Goal: Information Seeking & Learning: Check status

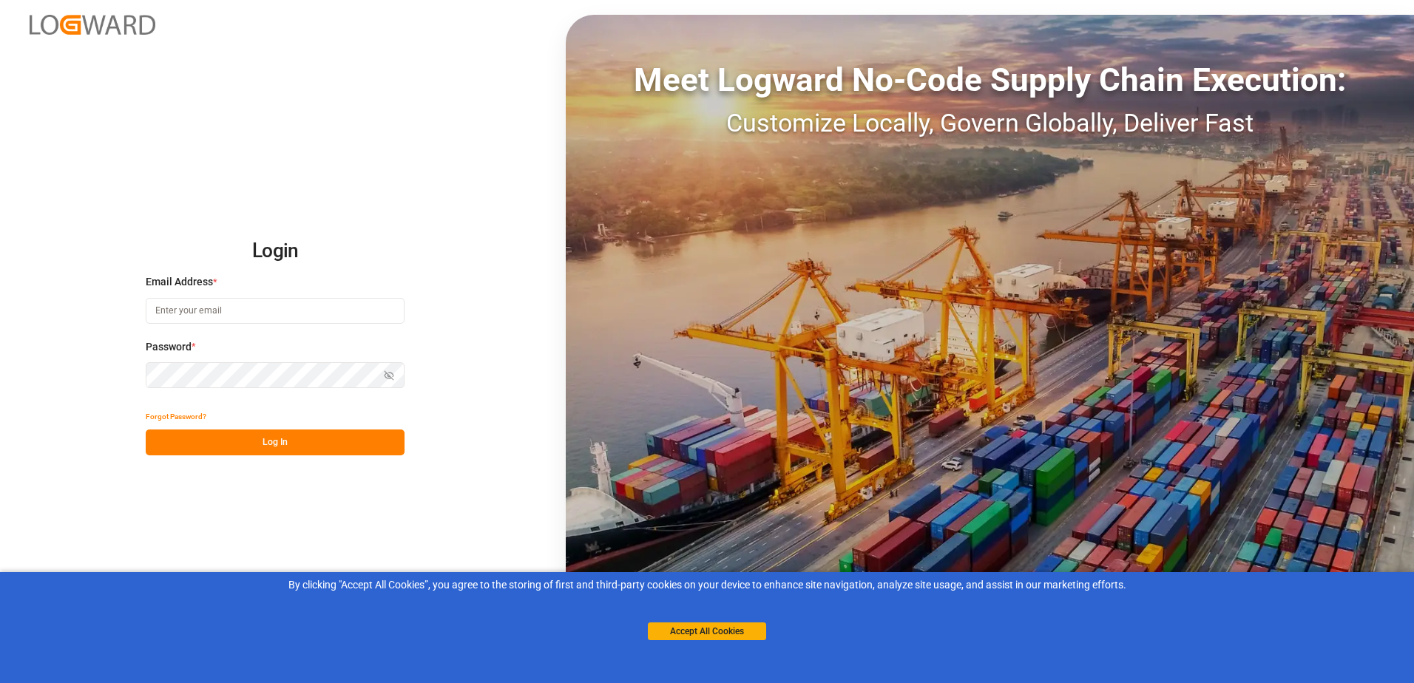
click at [689, 628] on button "Accept All Cookies" at bounding box center [707, 632] width 118 height 18
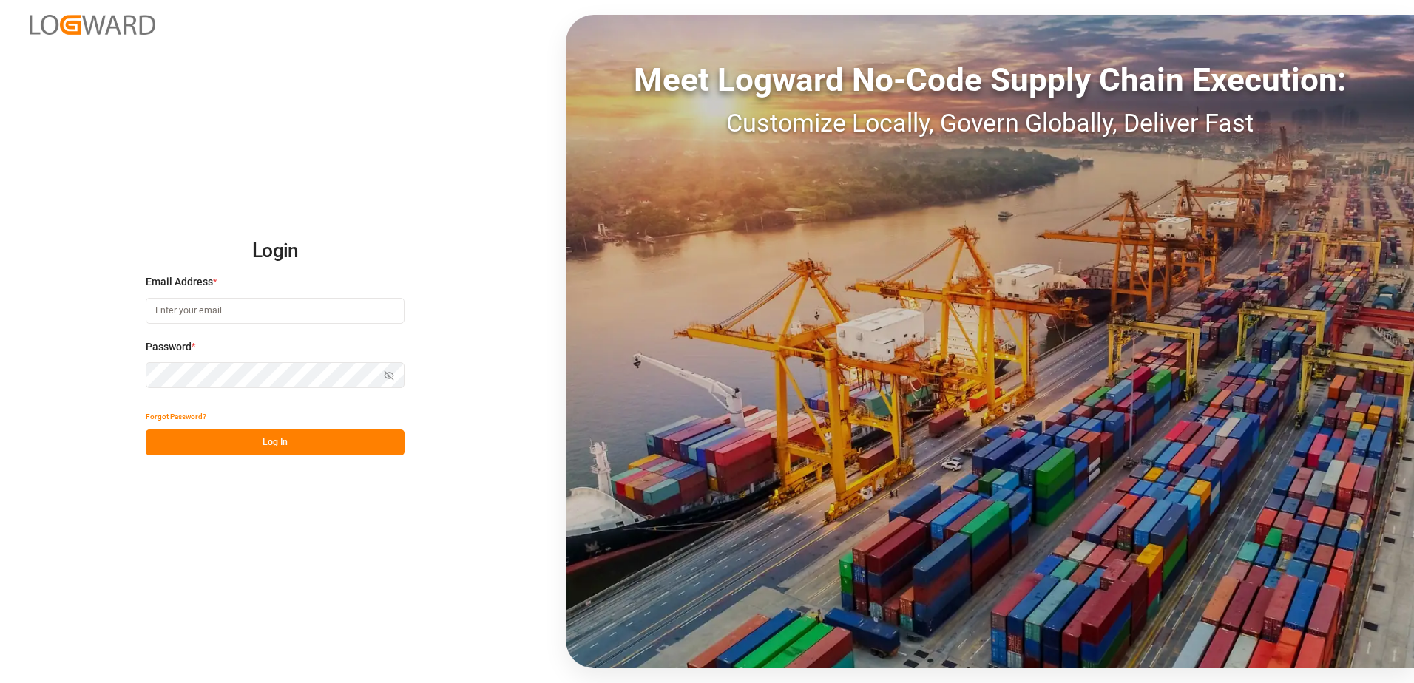
click at [302, 309] on input at bounding box center [275, 311] width 259 height 26
type input "[PERSON_NAME][EMAIL_ADDRESS][PERSON_NAME][DOMAIN_NAME]"
click at [384, 373] on button "Show password" at bounding box center [388, 375] width 31 height 26
click at [122, 424] on div "Login Email Address * brittney.young@fedex.com Password * Hide password Forgot …" at bounding box center [707, 341] width 1414 height 683
click at [202, 434] on button "Log In" at bounding box center [275, 443] width 259 height 26
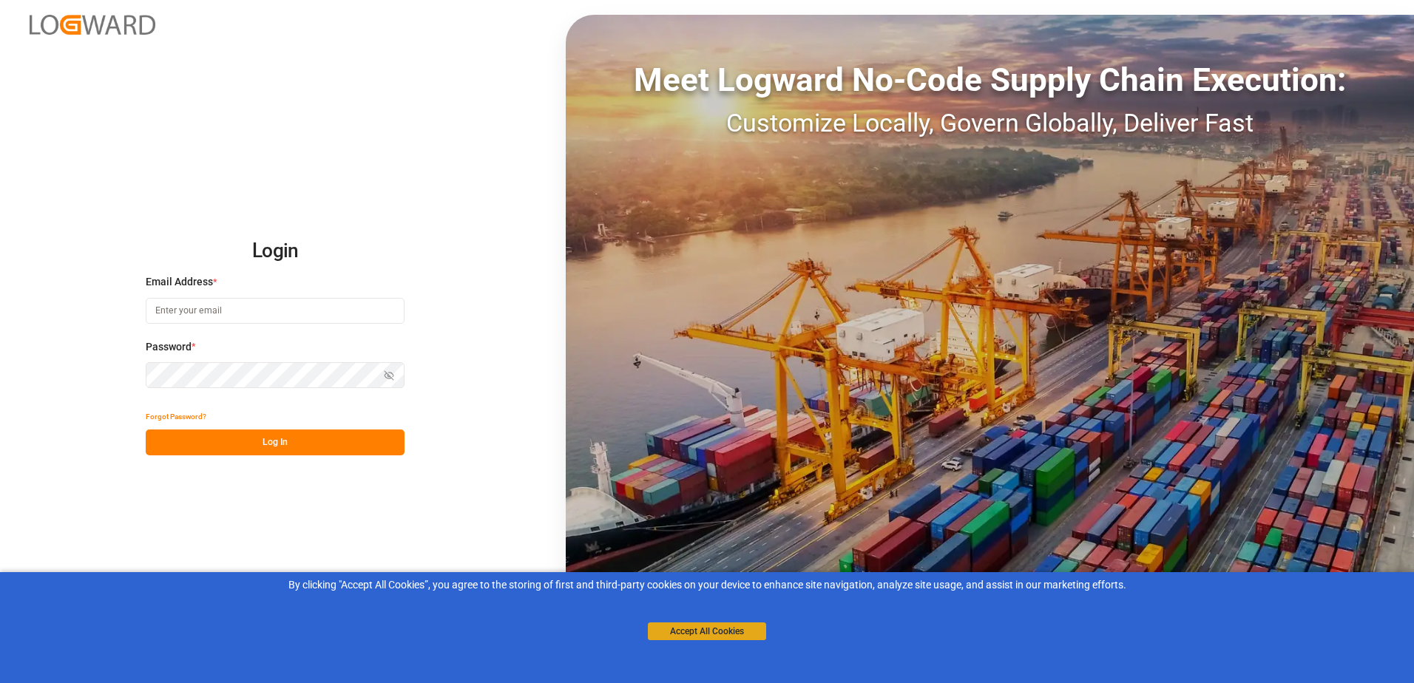
click at [727, 635] on button "Accept All Cookies" at bounding box center [707, 632] width 118 height 18
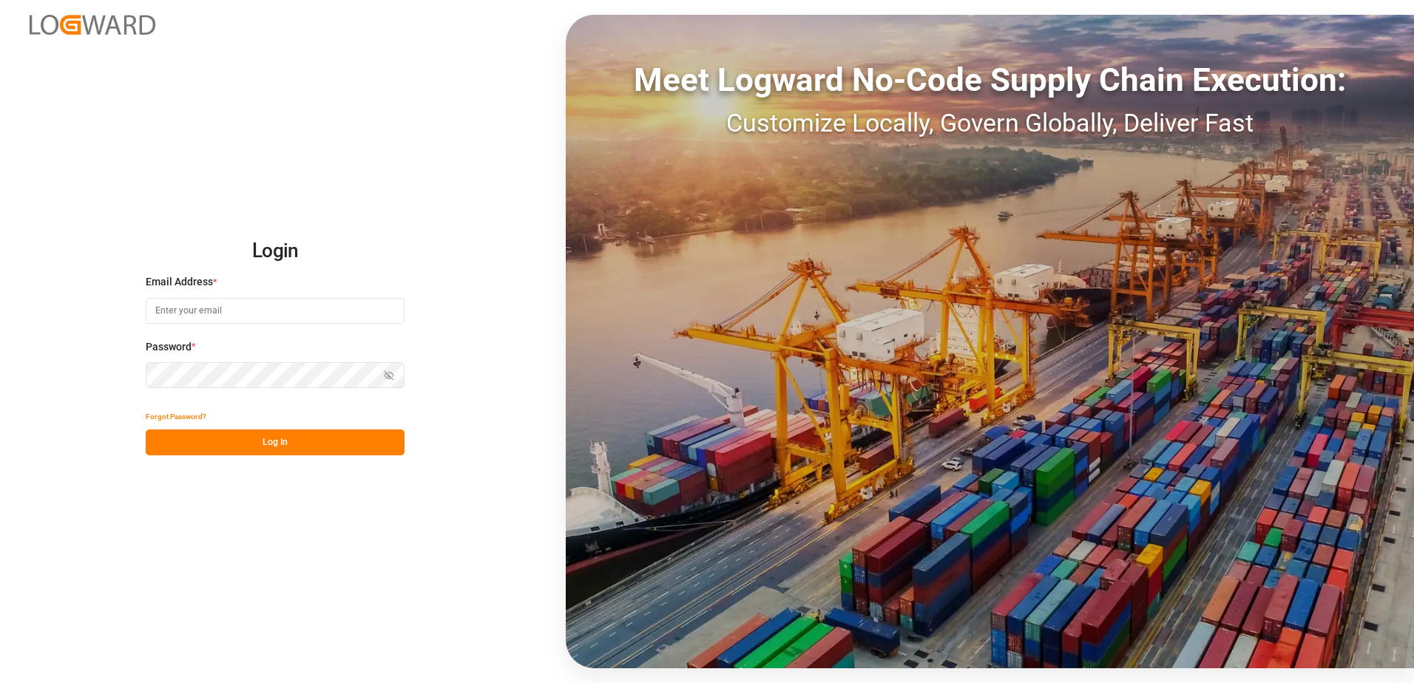
click at [232, 309] on input at bounding box center [275, 311] width 259 height 26
type input "[PERSON_NAME][EMAIL_ADDRESS][PERSON_NAME][DOMAIN_NAME]"
click at [390, 375] on icon "button" at bounding box center [389, 375] width 10 height 10
click at [322, 455] on button "Log In" at bounding box center [275, 443] width 259 height 26
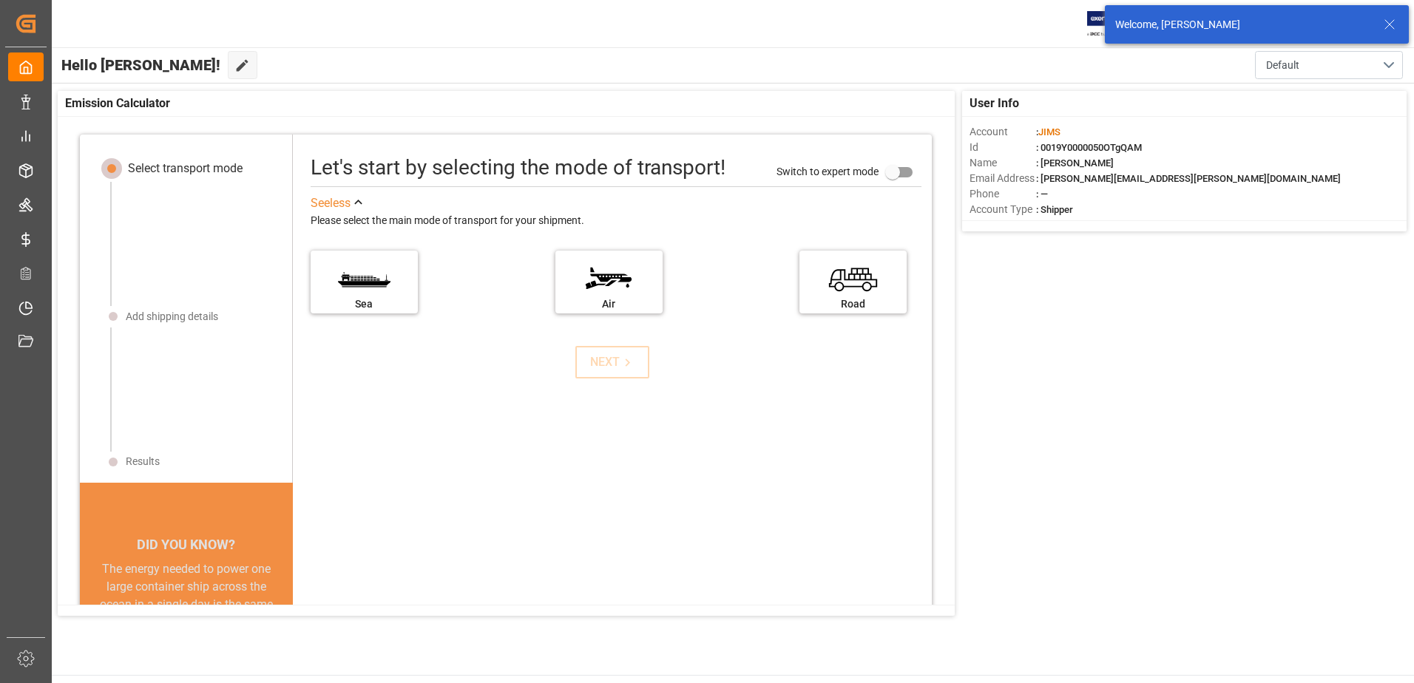
click at [1386, 20] on icon at bounding box center [1389, 25] width 18 height 18
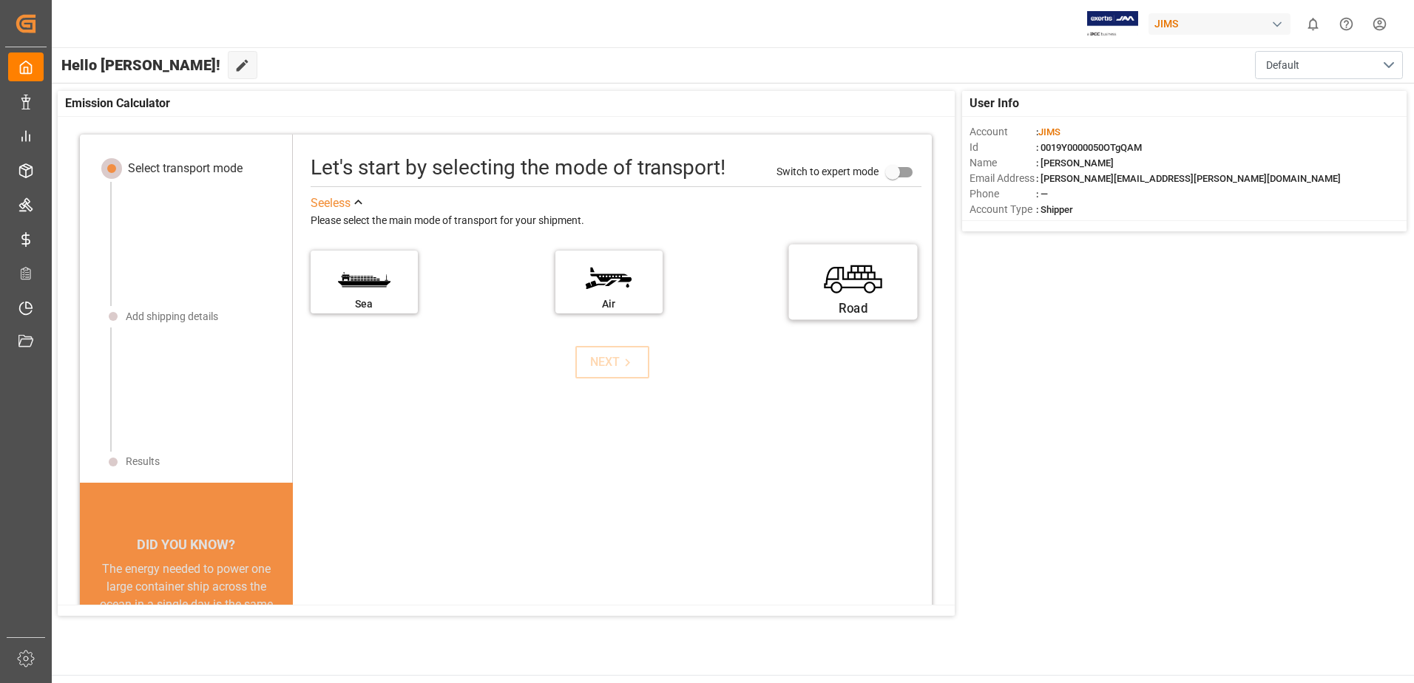
click at [847, 276] on label "Road" at bounding box center [853, 277] width 111 height 62
click at [0, 0] on input "Road" at bounding box center [0, 0] width 0 height 0
click at [620, 367] on icon at bounding box center [628, 363] width 16 height 16
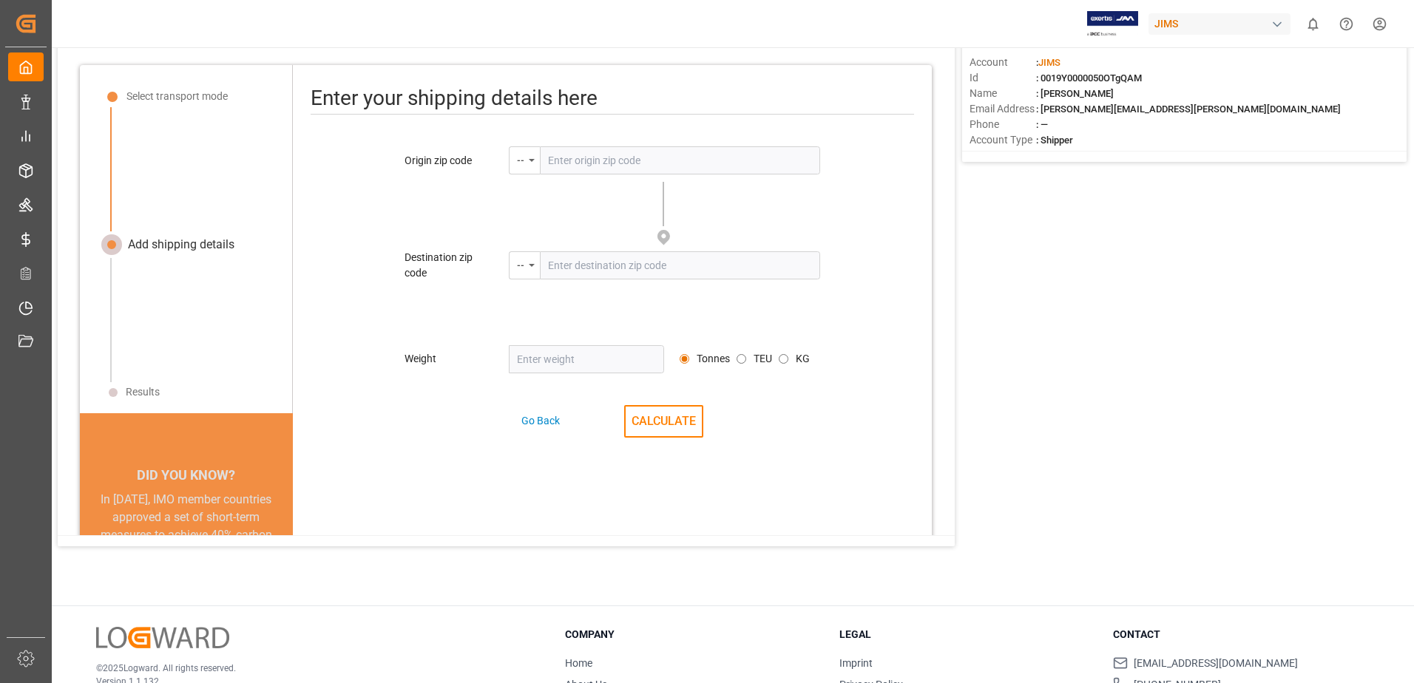
click at [560, 155] on input "text" at bounding box center [680, 160] width 280 height 28
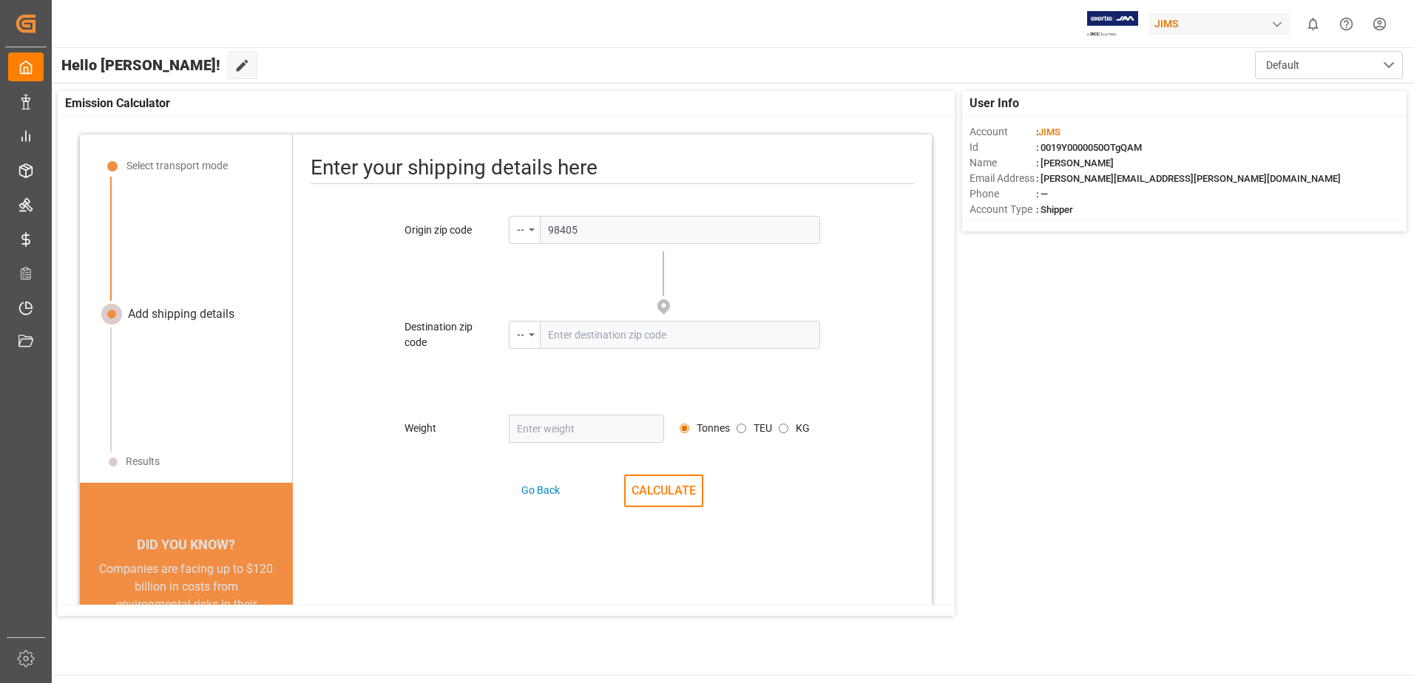
type input "98405"
click at [601, 334] on input "text" at bounding box center [680, 335] width 280 height 28
type input "38672"
click at [594, 427] on input "number" at bounding box center [587, 429] width 156 height 28
type input "1855"
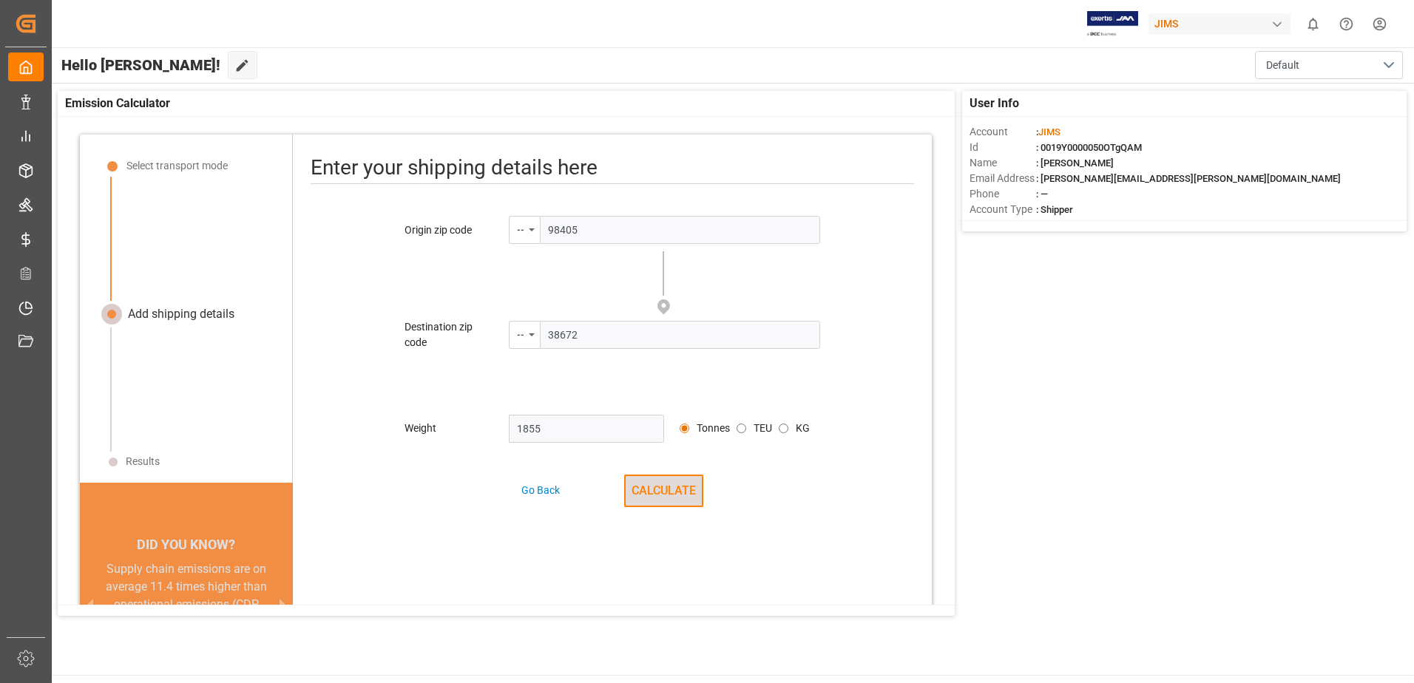
click at [660, 495] on button "CALCULATE" at bounding box center [663, 491] width 79 height 33
click at [657, 484] on div "Origin zip code -- 98405 Please enter the zip code Destination zip code -- 3867…" at bounding box center [612, 368] width 639 height 304
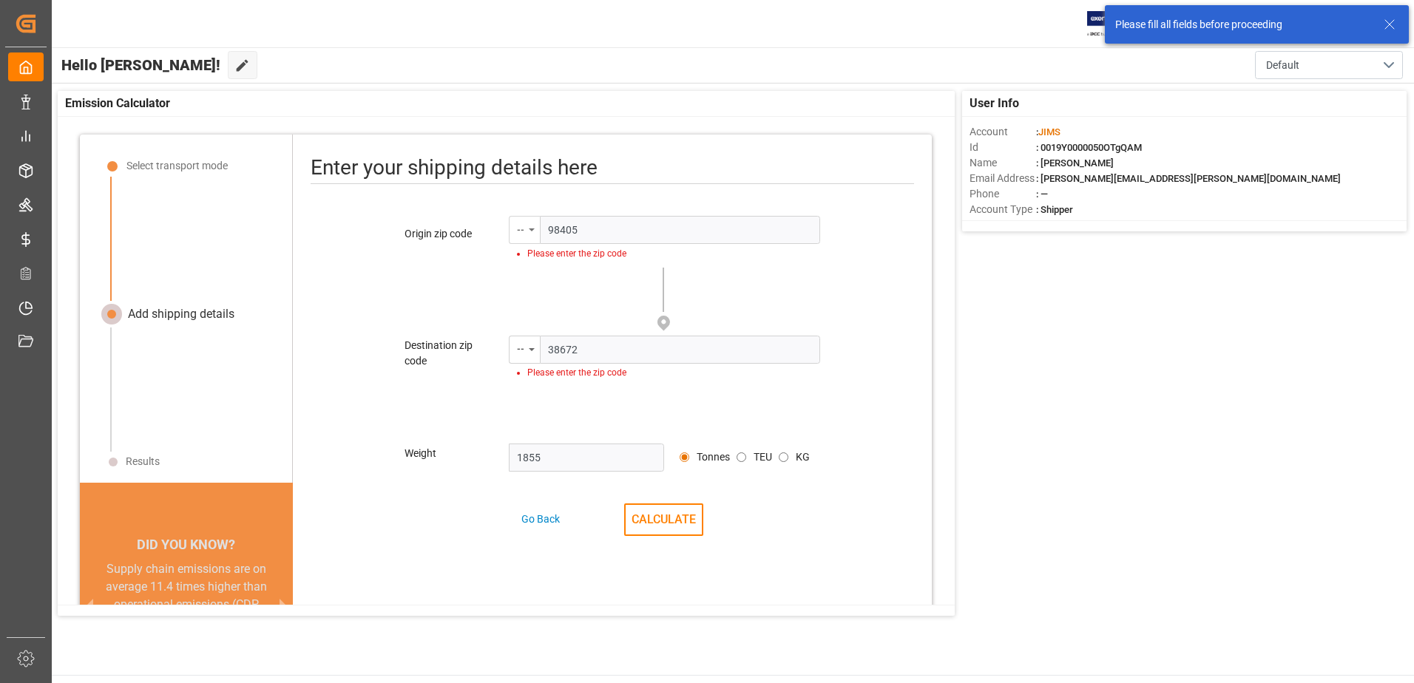
click at [524, 220] on div "--" at bounding box center [524, 230] width 31 height 28
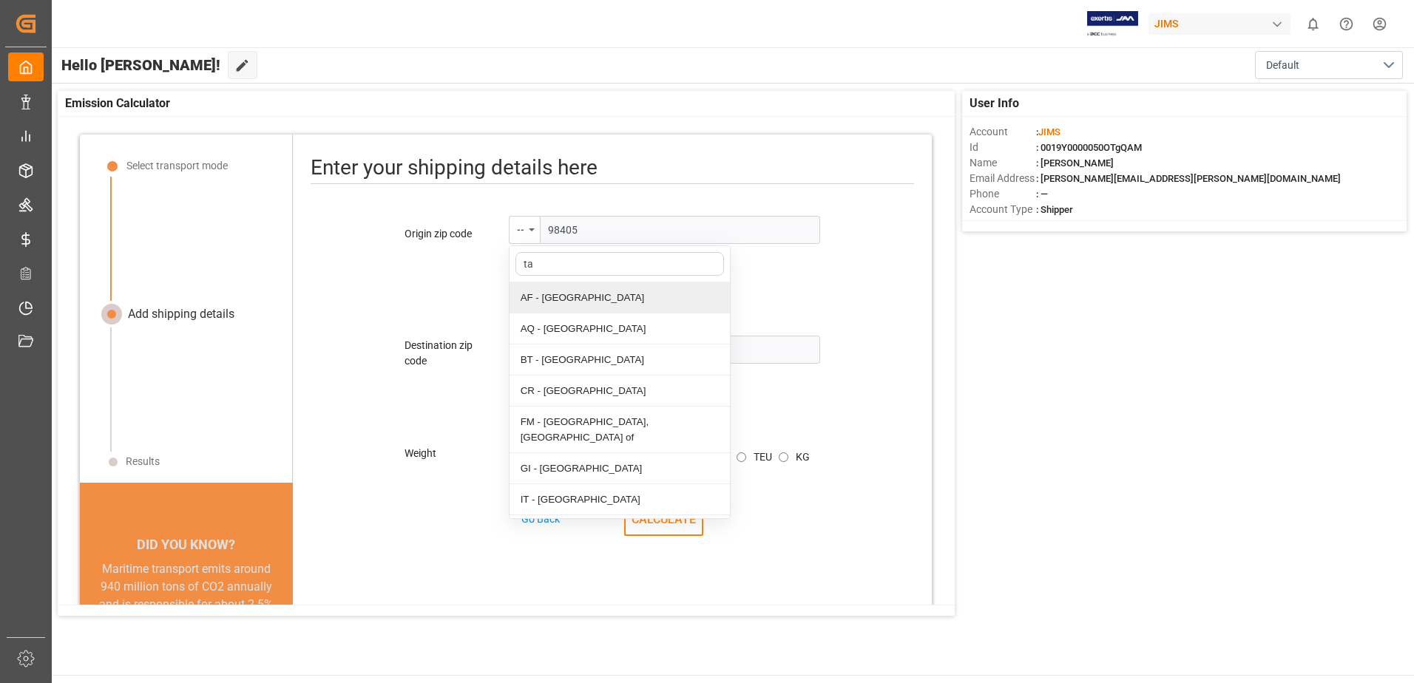
type input "t"
type input "w"
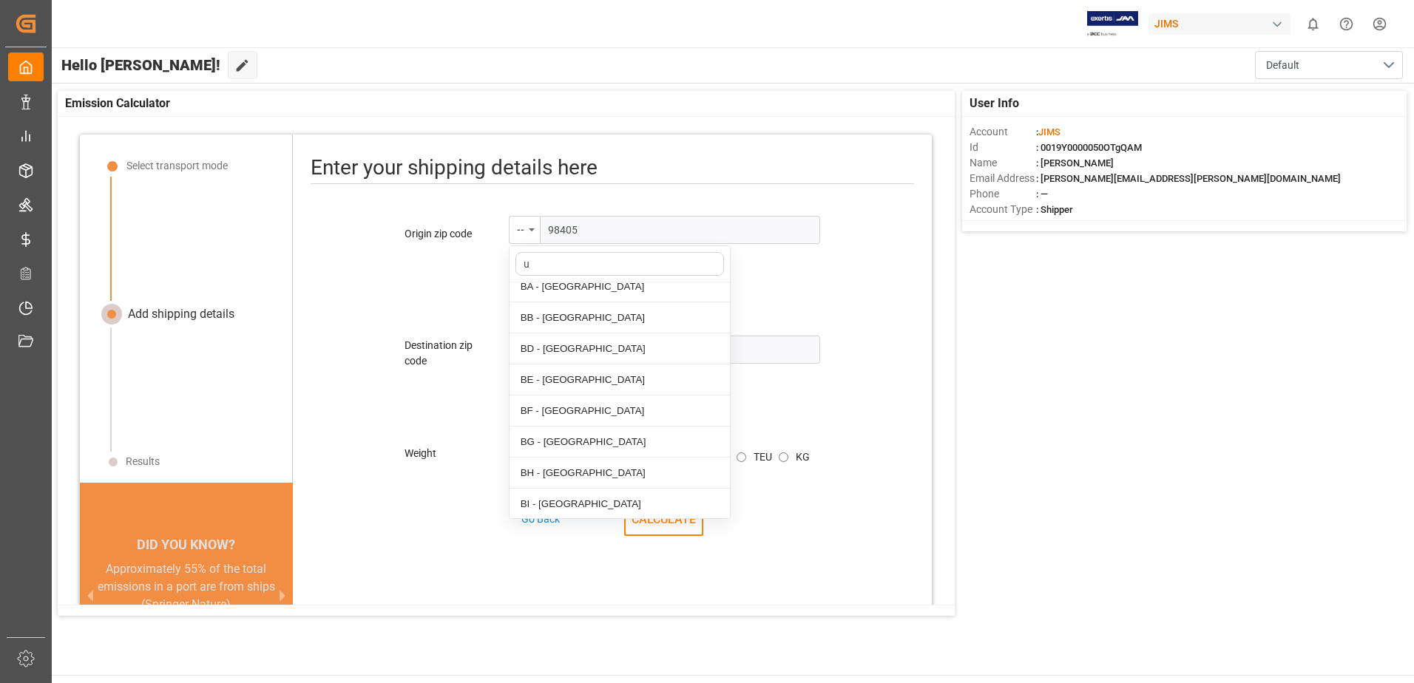
scroll to position [104, 0]
type input "un"
click at [578, 503] on div "US - [GEOGRAPHIC_DATA]" at bounding box center [619, 518] width 220 height 31
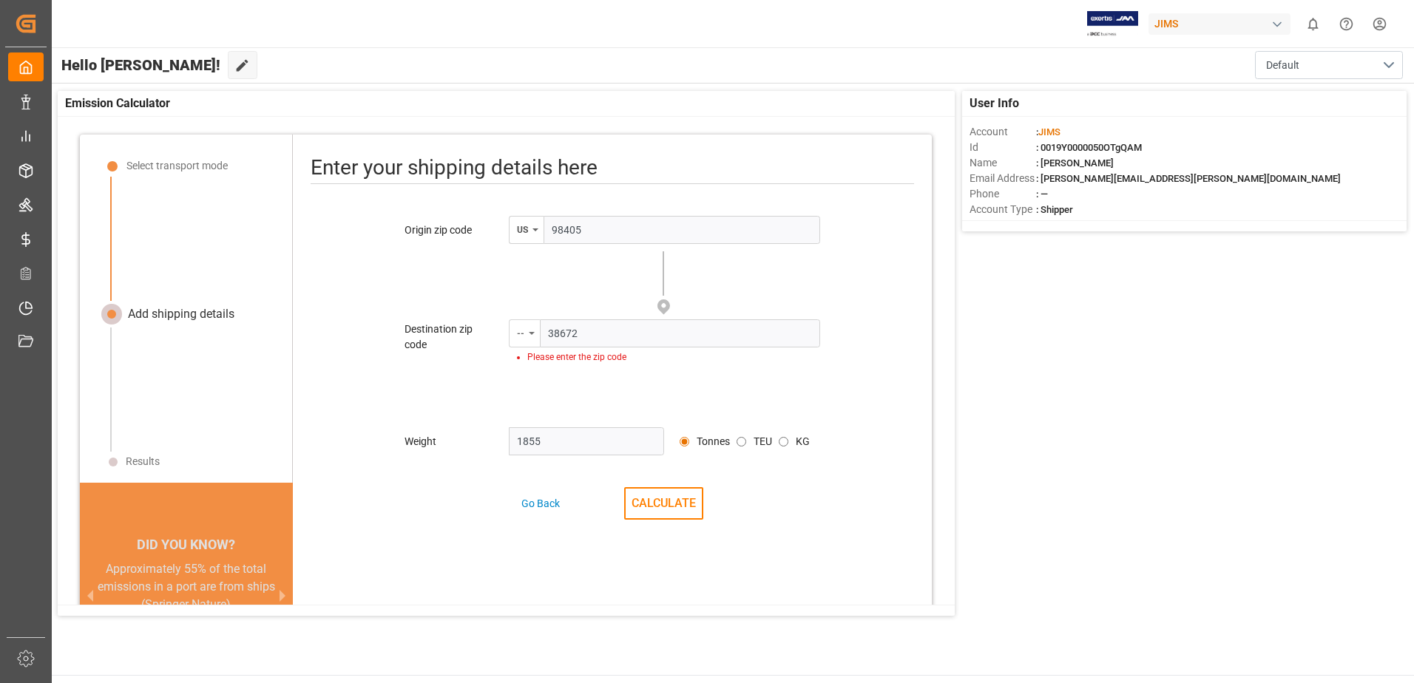
click at [521, 337] on div "--" at bounding box center [520, 331] width 7 height 17
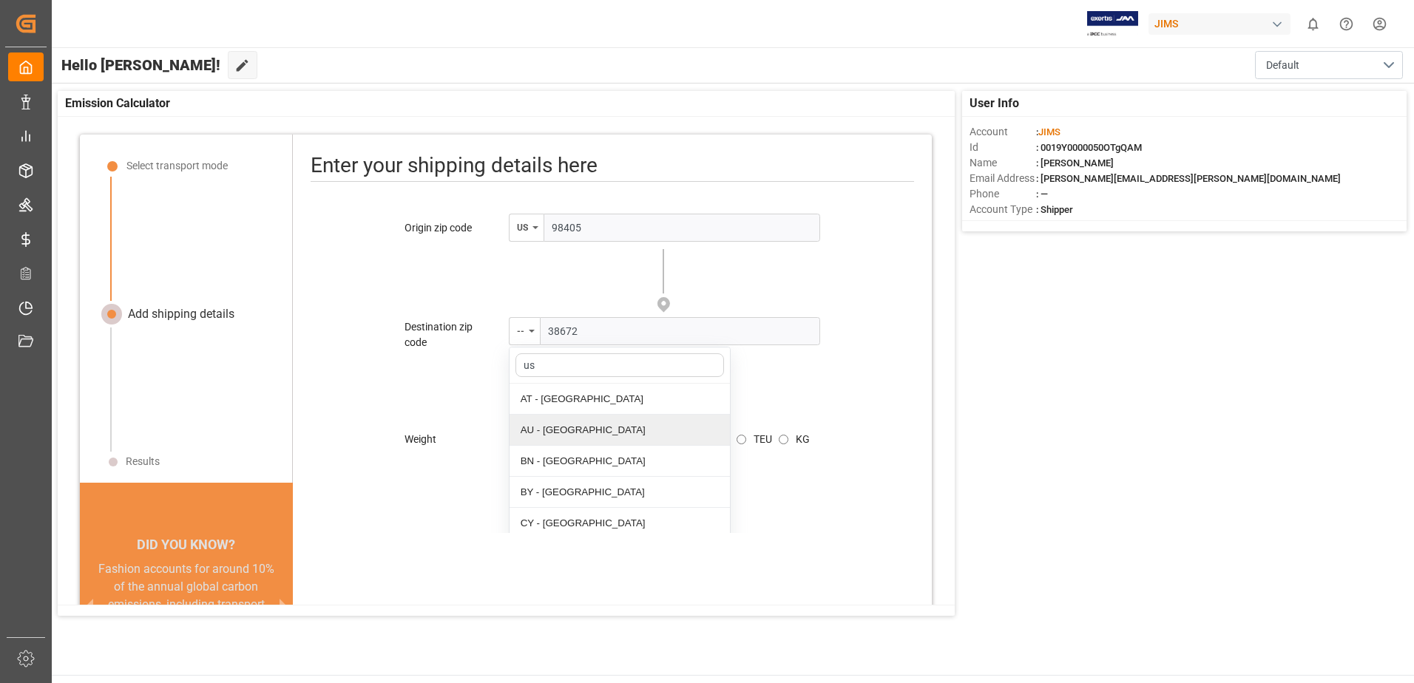
scroll to position [0, 0]
type input "u"
click at [554, 279] on div at bounding box center [612, 278] width 256 height 68
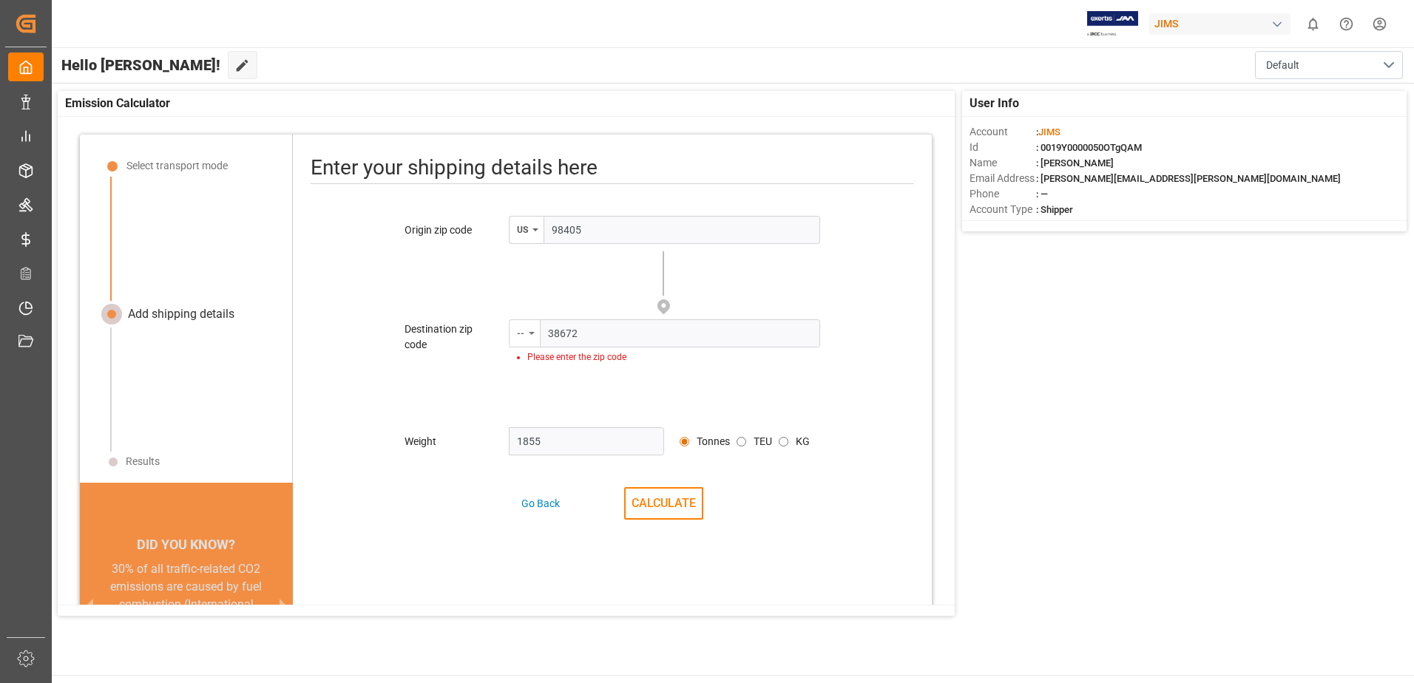
click at [524, 328] on div "--" at bounding box center [524, 333] width 31 height 28
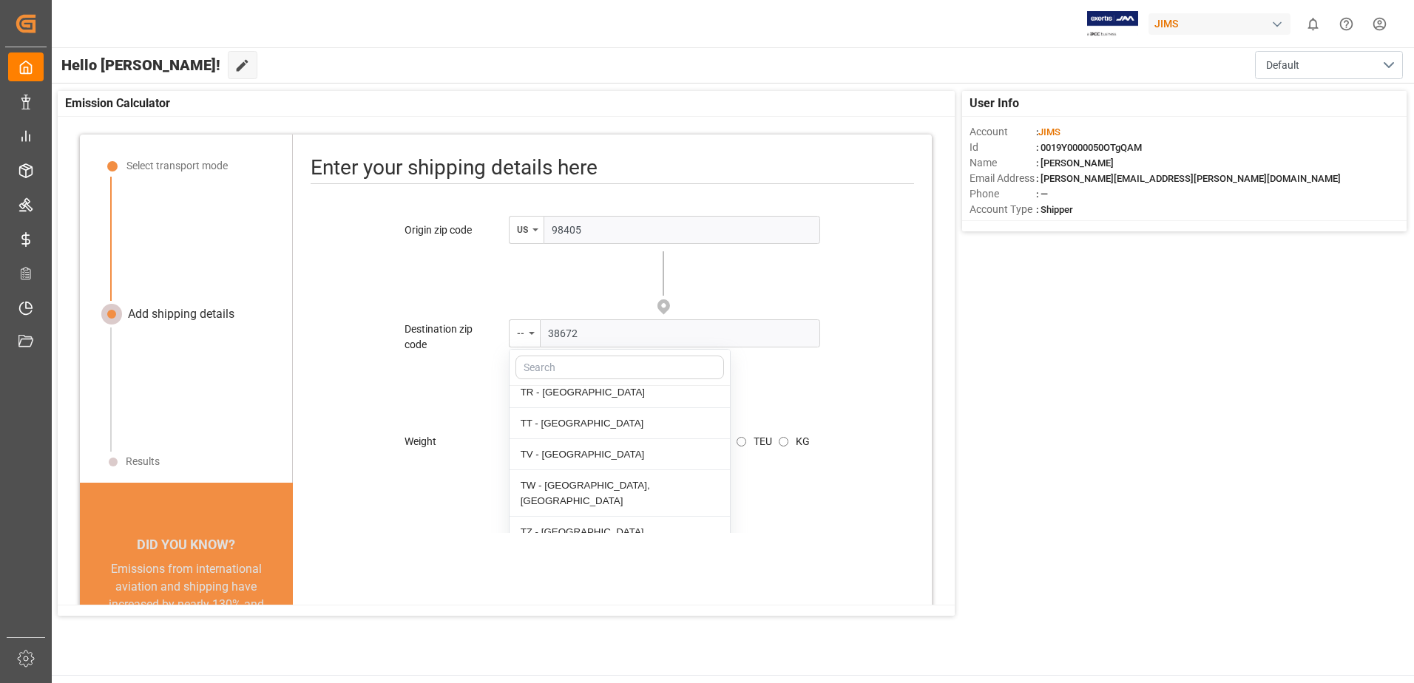
scroll to position [6950, 0]
click at [622, 671] on div "US - [GEOGRAPHIC_DATA]" at bounding box center [619, 686] width 220 height 31
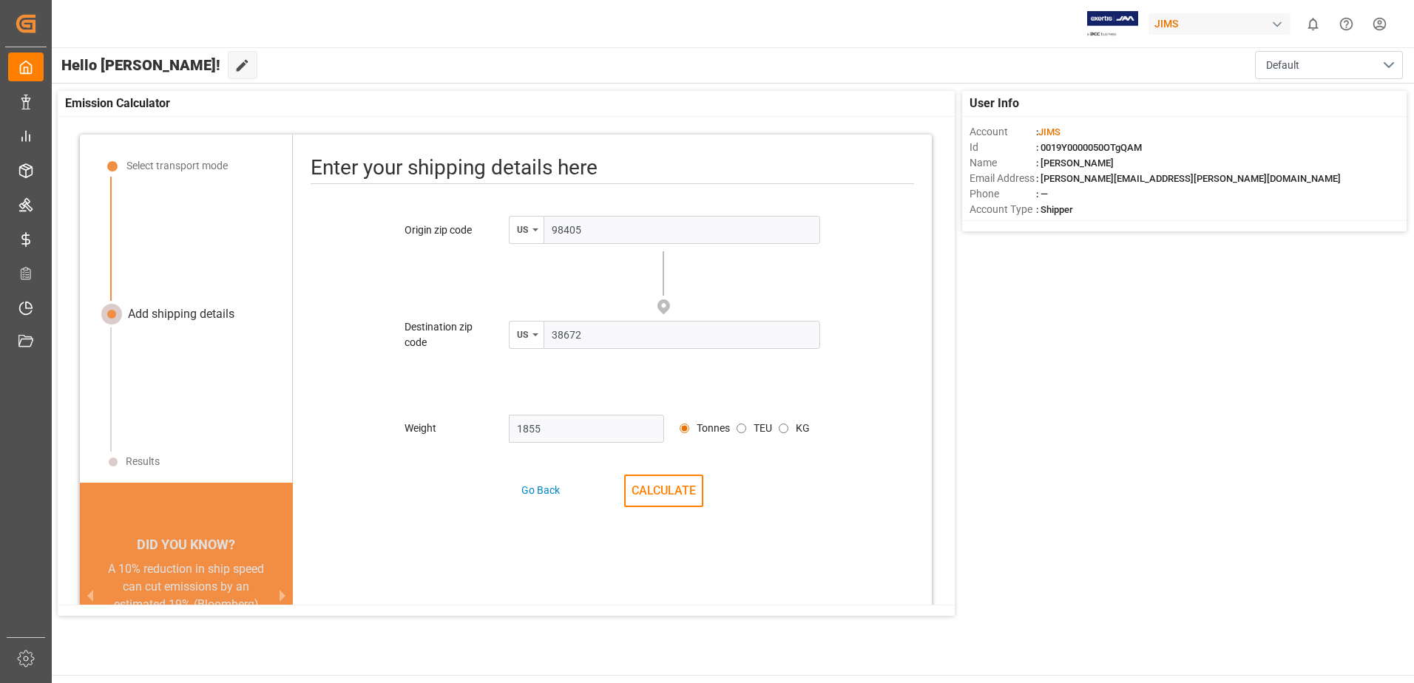
click at [584, 435] on input "1855" at bounding box center [587, 429] width 156 height 28
type input "1854"
click at [654, 498] on button "CALCULATE" at bounding box center [663, 491] width 79 height 33
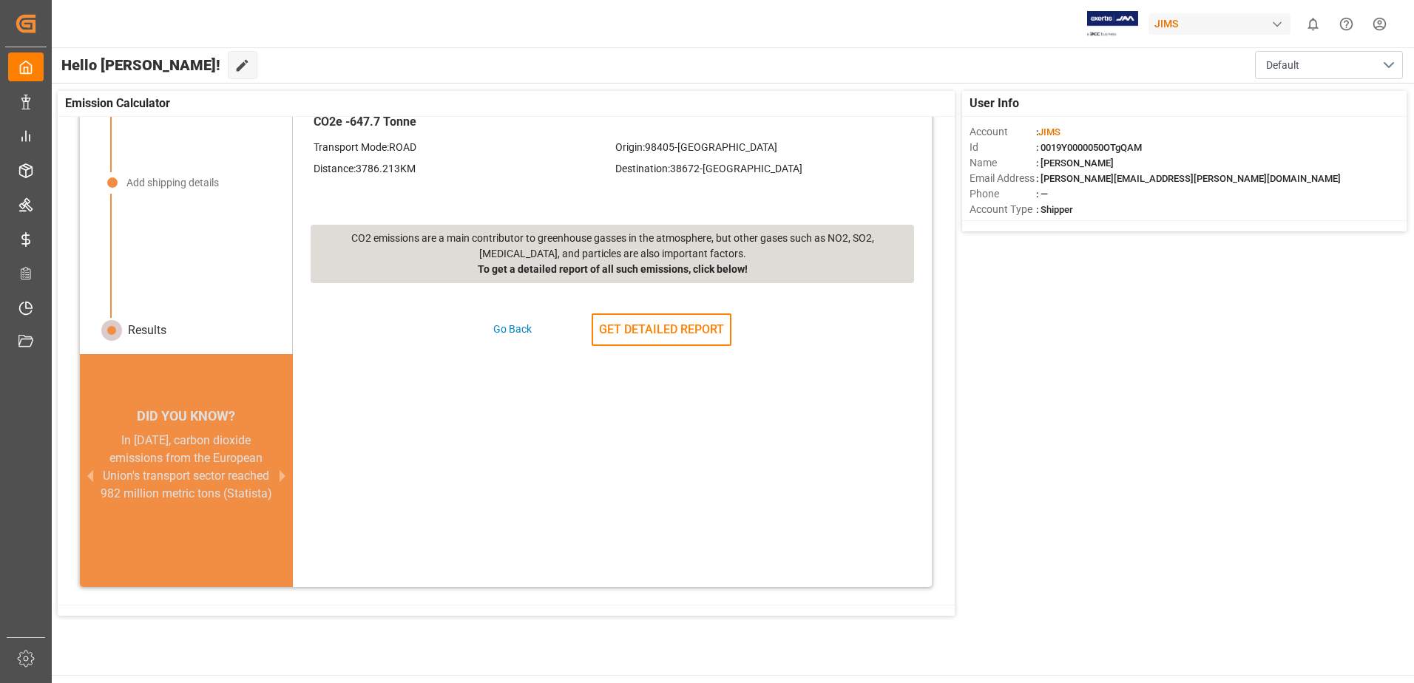
scroll to position [0, 0]
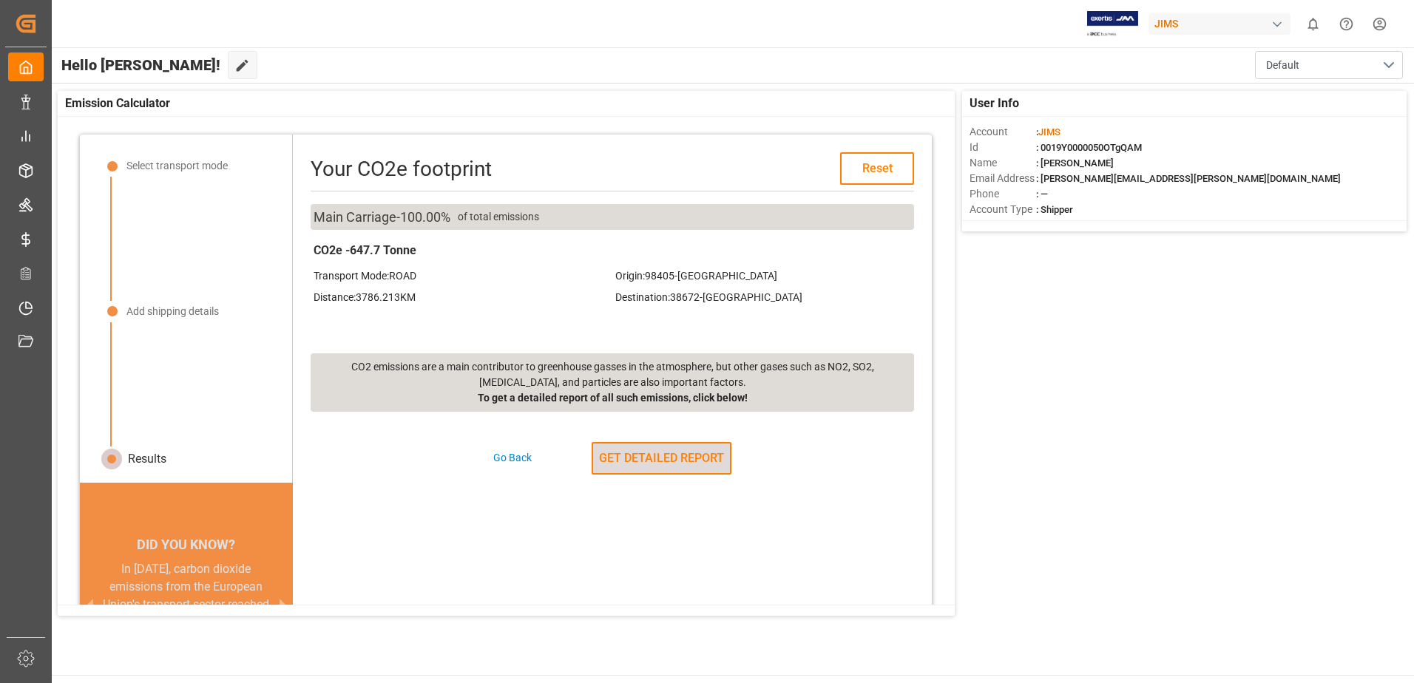
click at [688, 462] on button "GET DETAILED REPORT" at bounding box center [661, 458] width 140 height 33
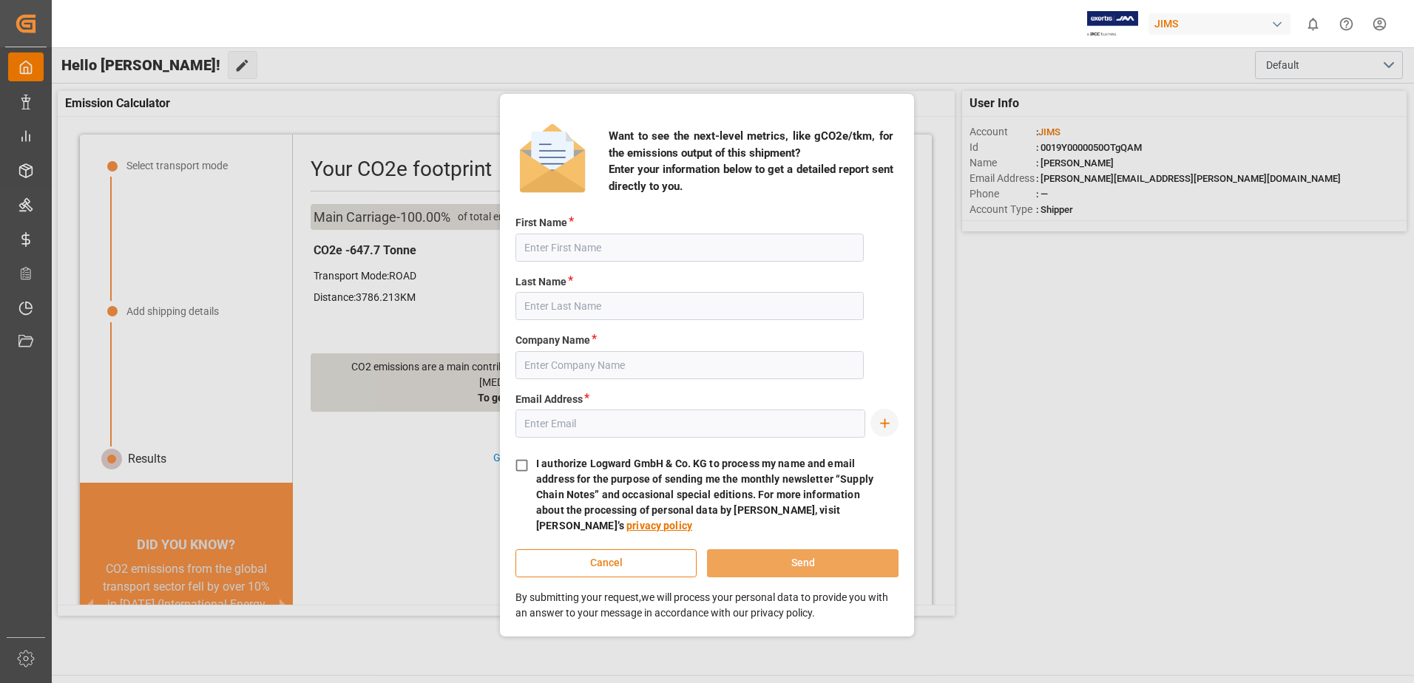
click at [583, 565] on button "Cancel" at bounding box center [605, 563] width 181 height 28
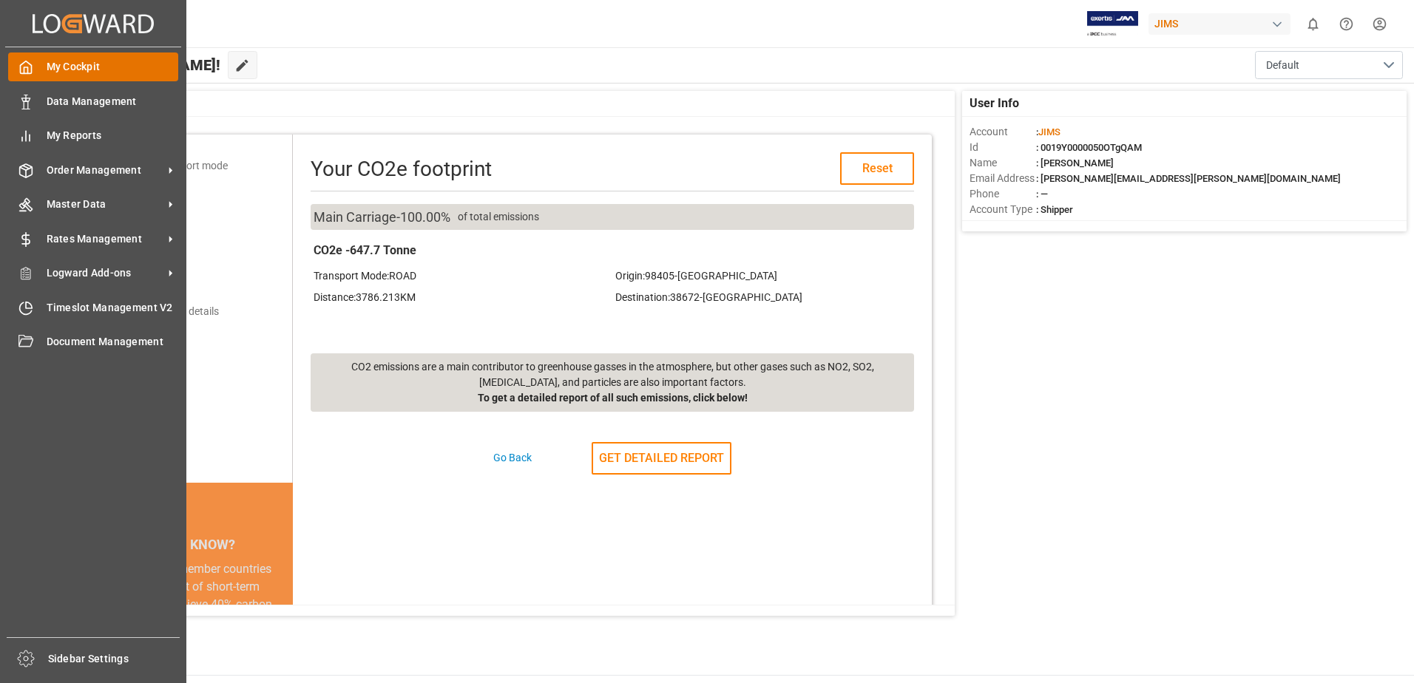
click at [107, 65] on span "My Cockpit" at bounding box center [113, 67] width 132 height 16
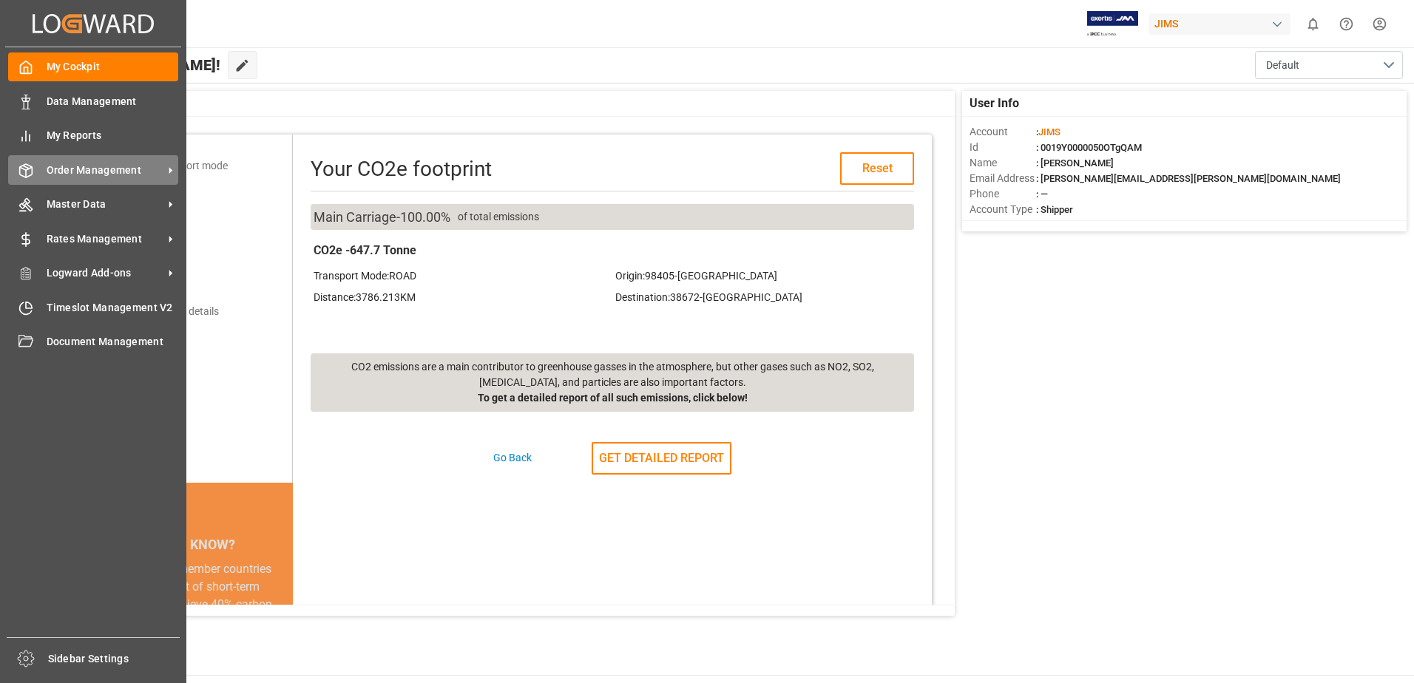
click at [112, 160] on div "Order Management Order Management" at bounding box center [93, 169] width 170 height 29
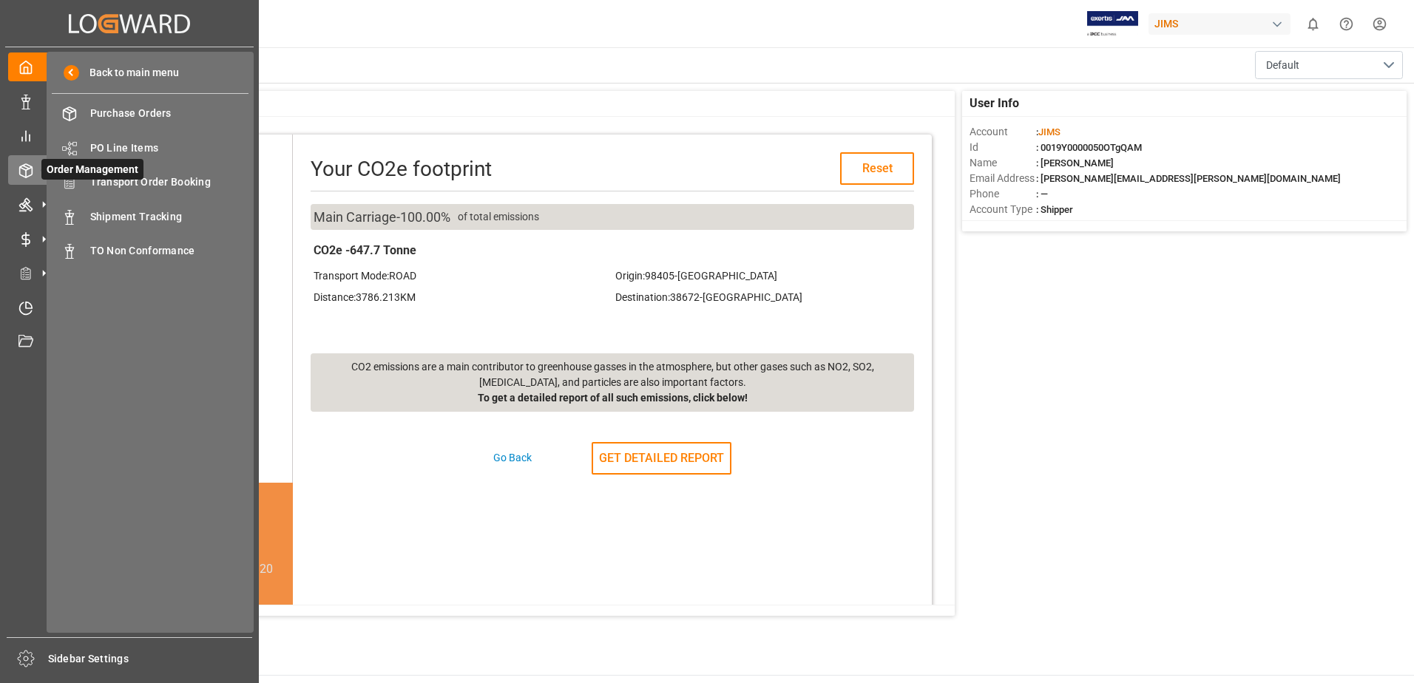
click at [41, 166] on icon at bounding box center [43, 170] width 31 height 31
click at [68, 75] on span at bounding box center [72, 73] width 16 height 16
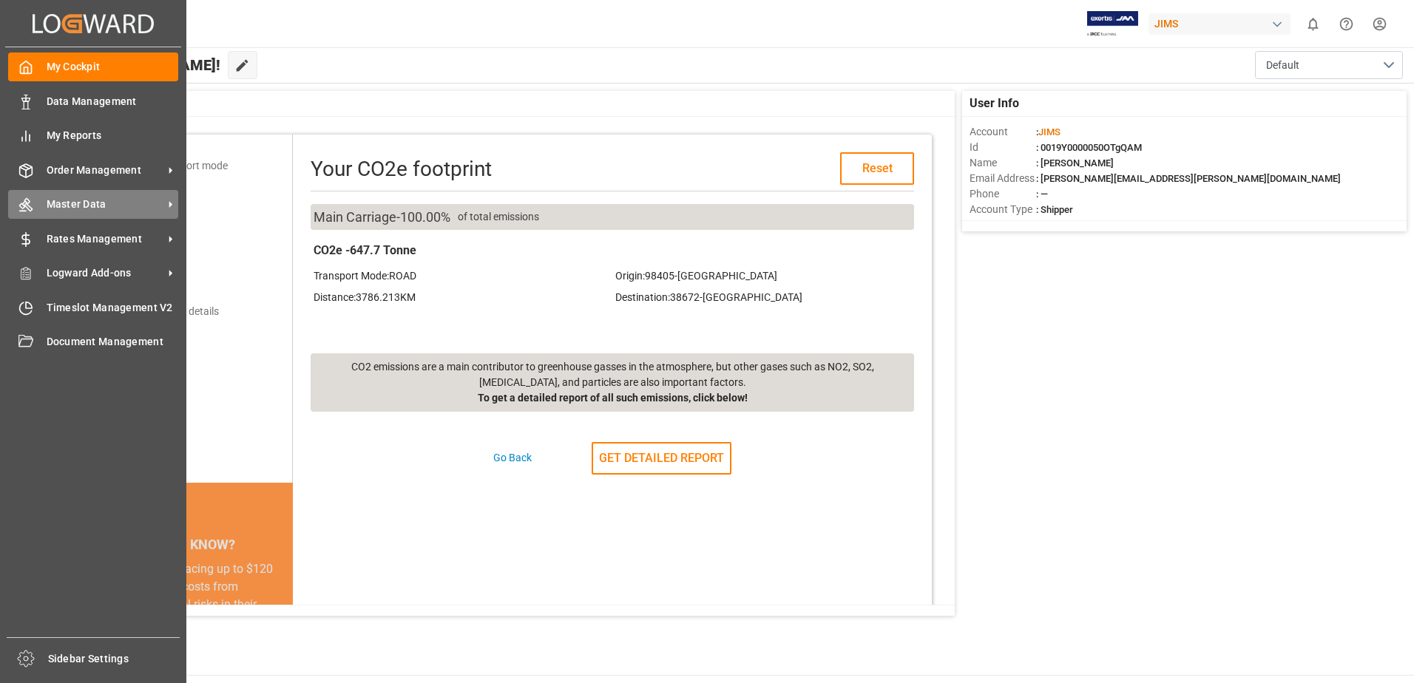
click at [115, 201] on span "Master Data" at bounding box center [105, 205] width 117 height 16
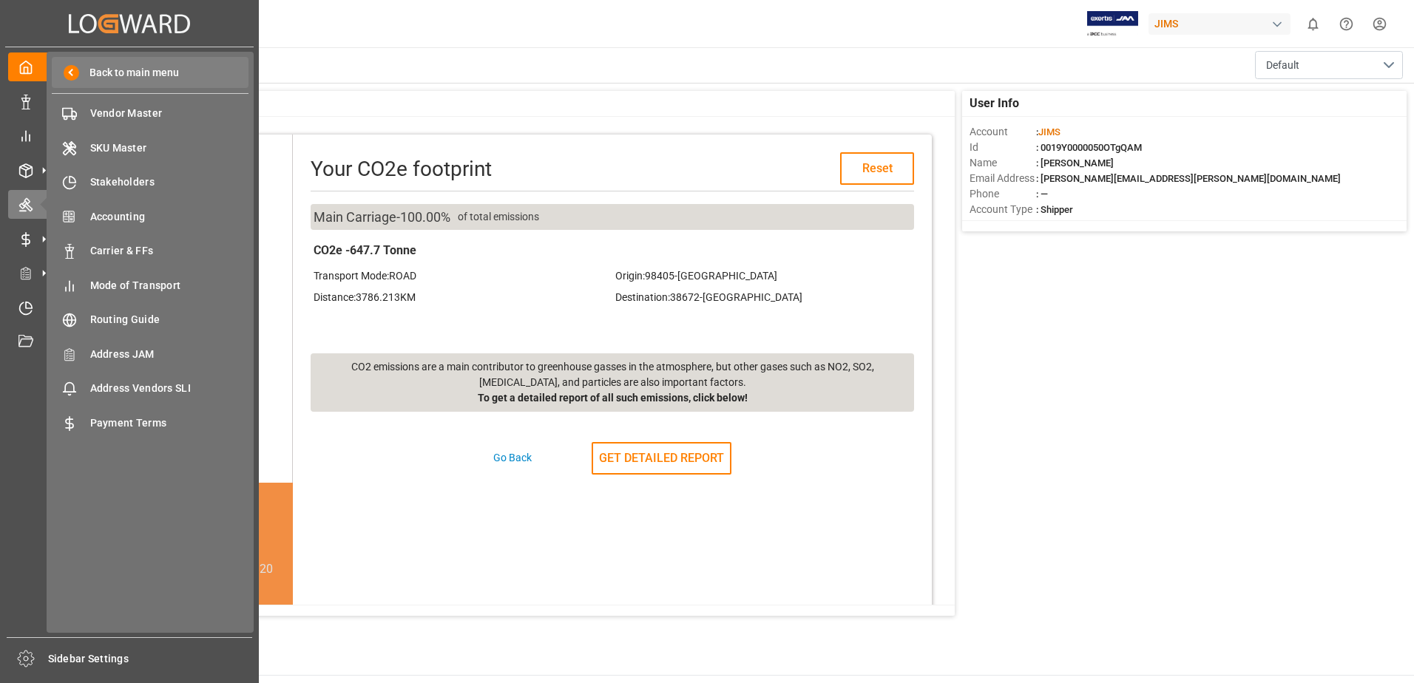
click at [67, 71] on span at bounding box center [72, 73] width 16 height 16
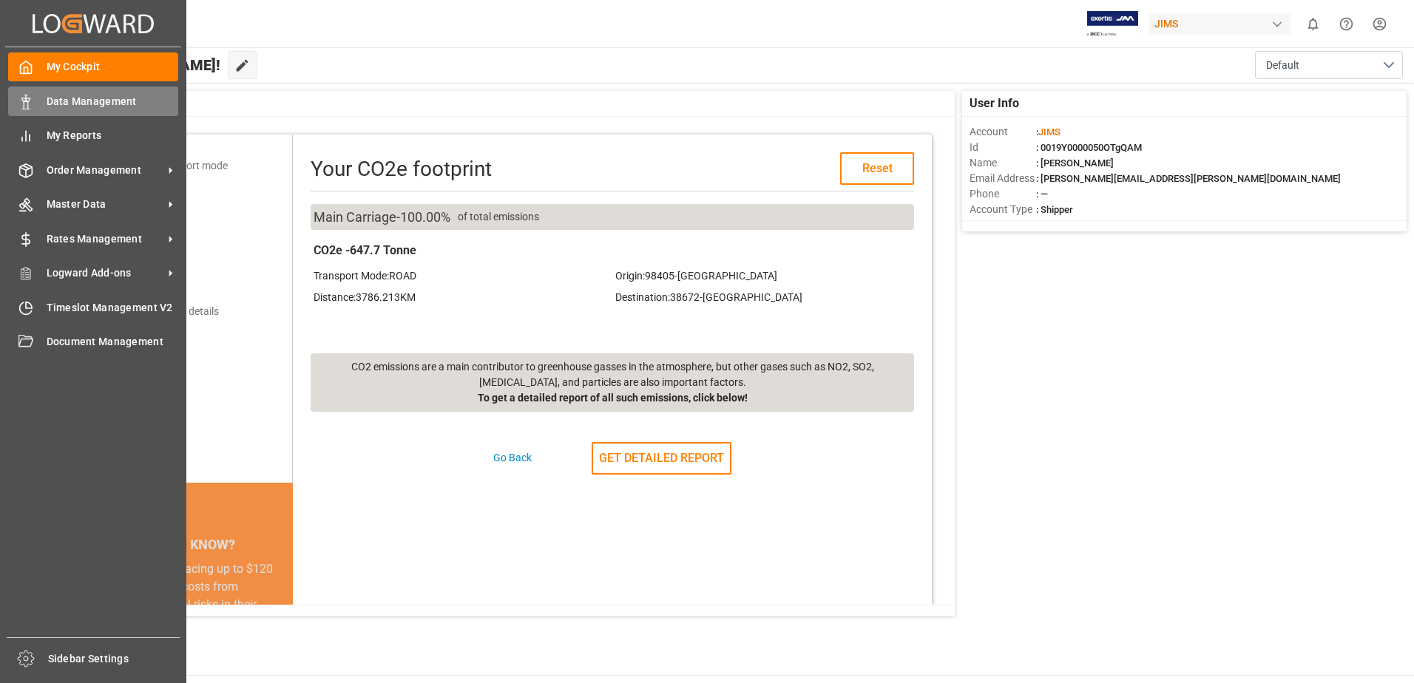
click at [74, 98] on span "Data Management" at bounding box center [113, 102] width 132 height 16
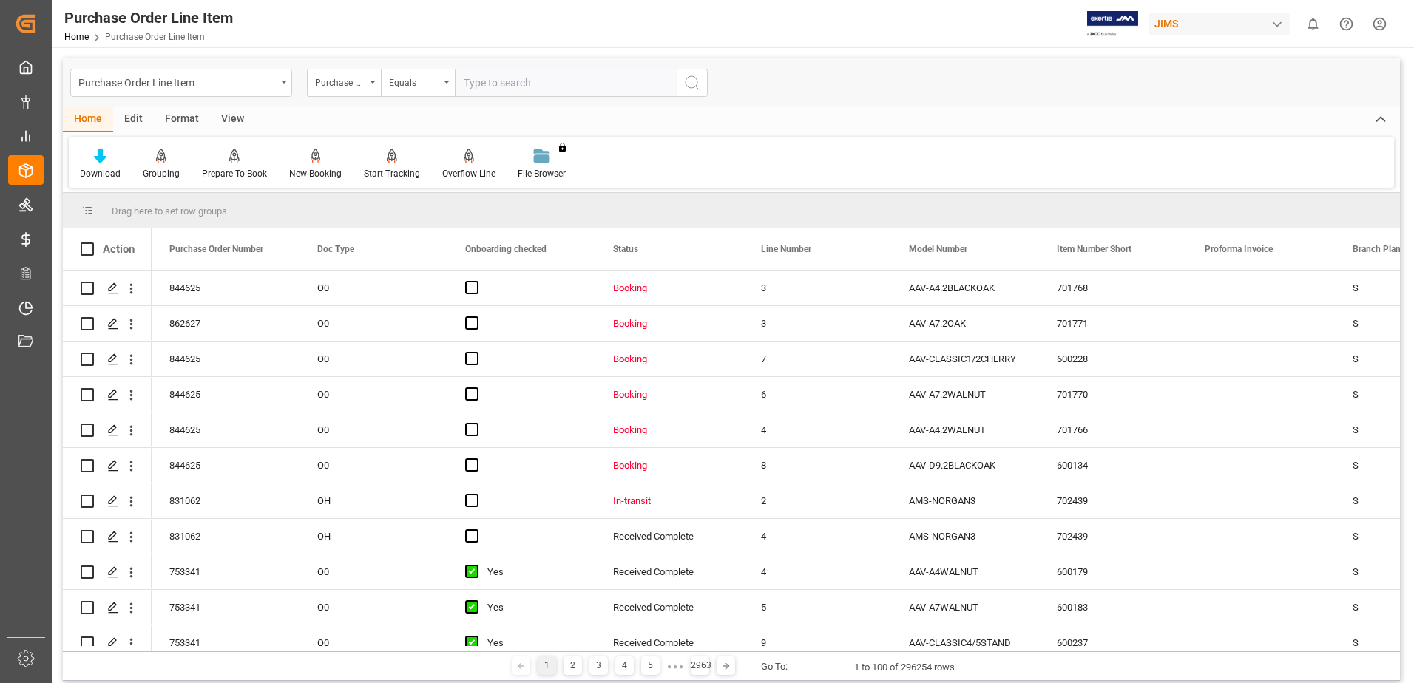
click at [83, 118] on div "Home" at bounding box center [88, 119] width 50 height 25
click at [312, 172] on div "New Booking" at bounding box center [315, 173] width 52 height 13
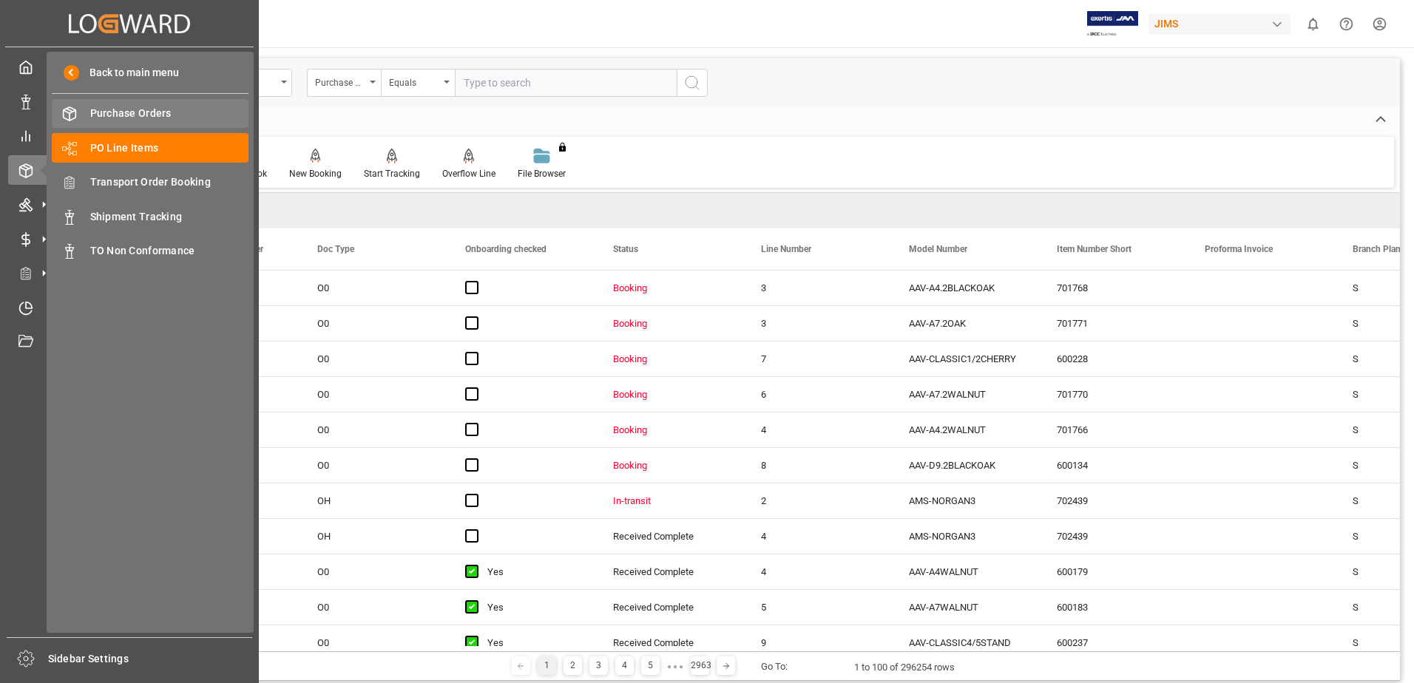
click at [203, 109] on span "Purchase Orders" at bounding box center [169, 114] width 159 height 16
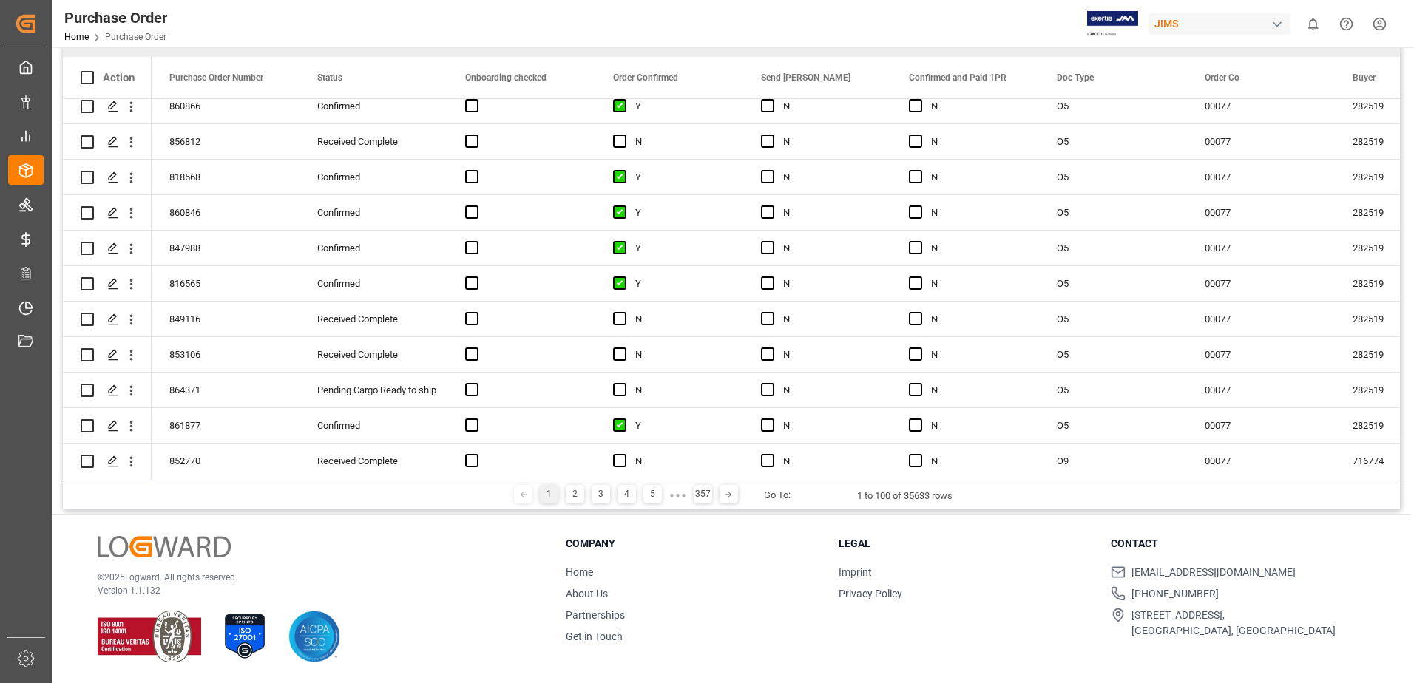
scroll to position [296, 0]
click at [1158, 573] on span "[EMAIL_ADDRESS][DOMAIN_NAME]" at bounding box center [1213, 573] width 164 height 16
click at [1118, 572] on icon at bounding box center [1118, 571] width 13 height 4
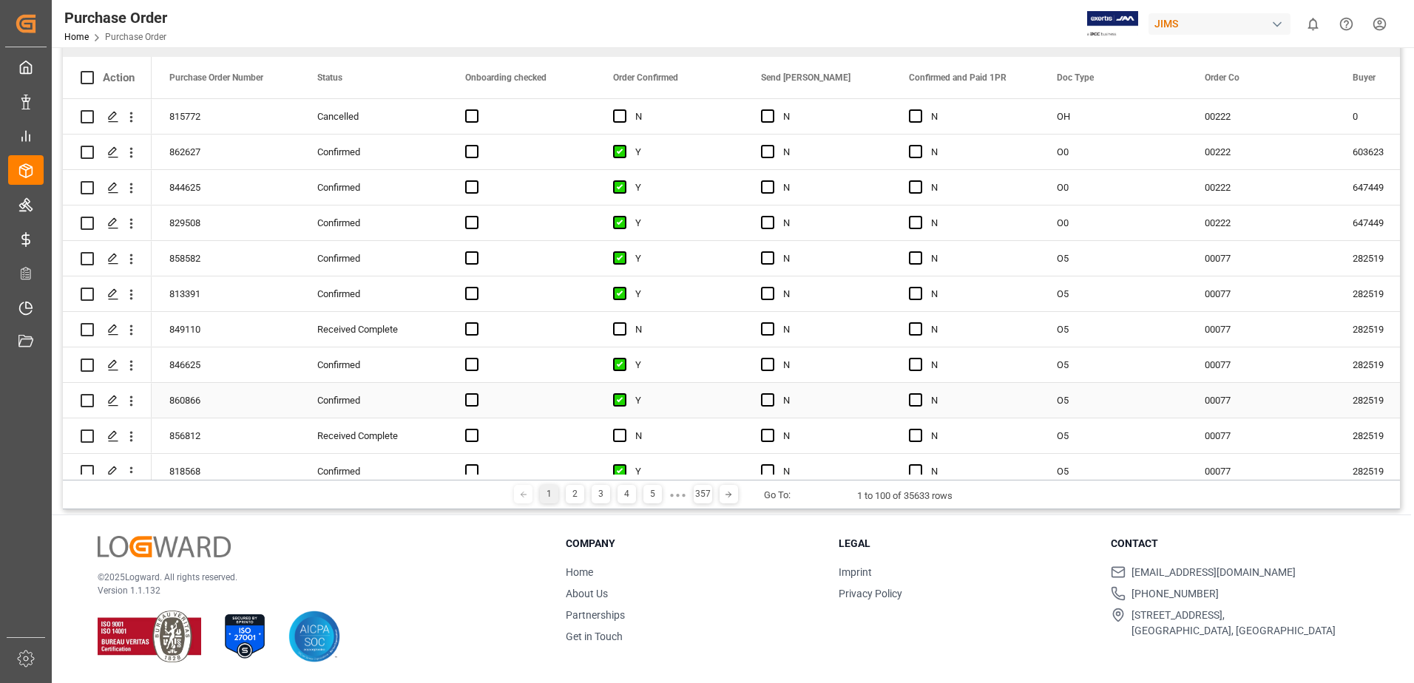
scroll to position [0, 0]
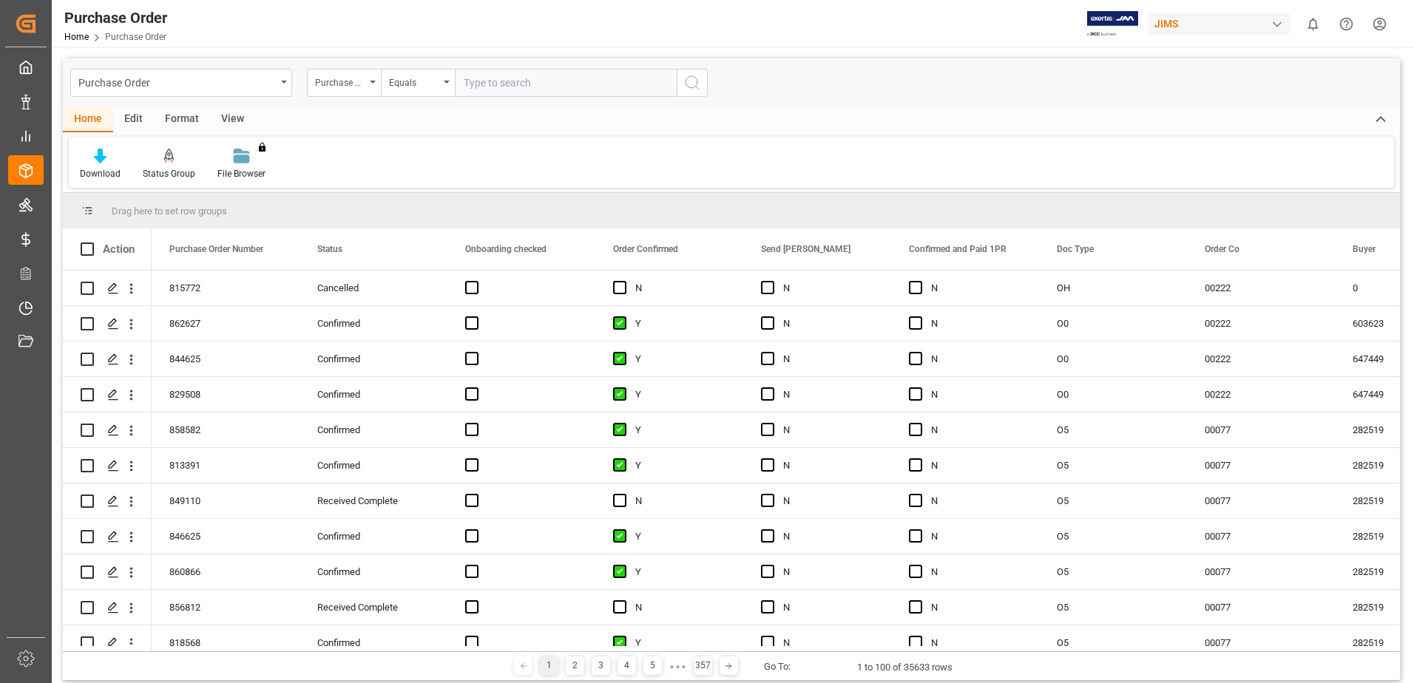
click at [139, 116] on div "Edit" at bounding box center [133, 119] width 41 height 25
click at [181, 121] on div "Format" at bounding box center [182, 119] width 56 height 25
click at [236, 123] on div "View" at bounding box center [232, 119] width 45 height 25
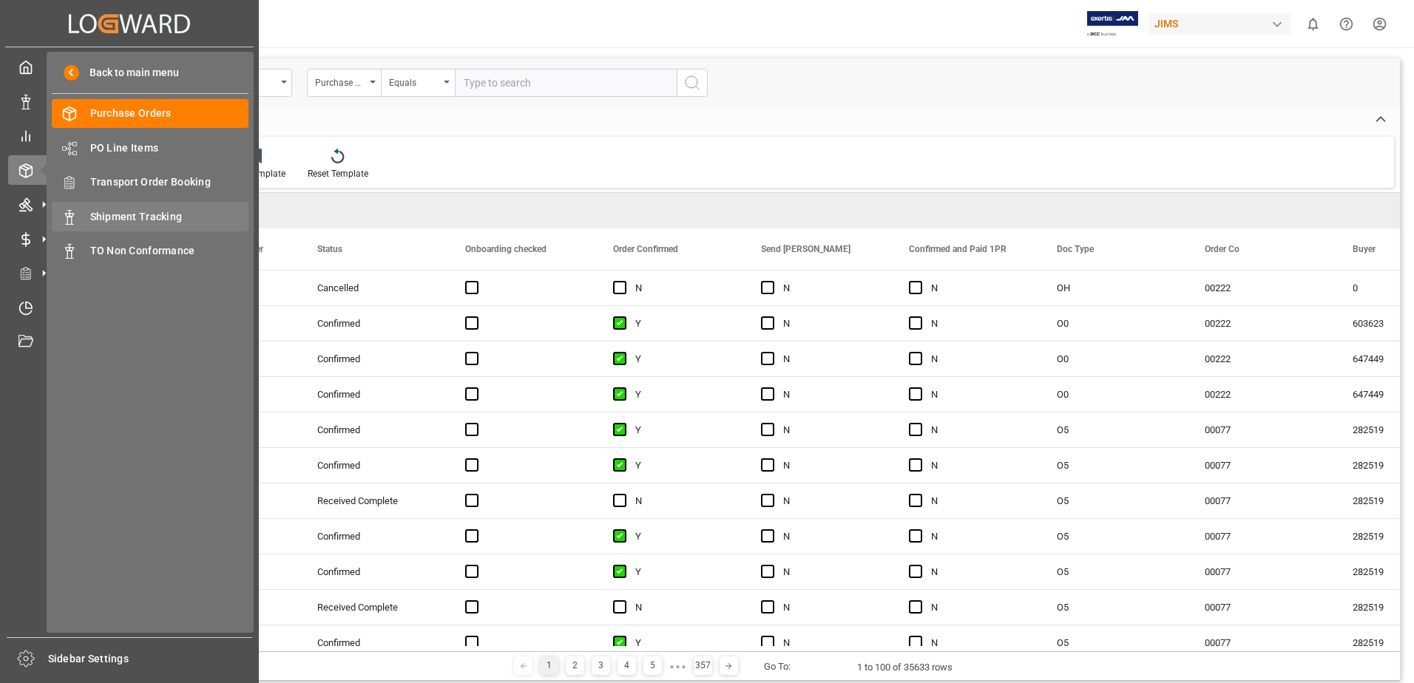
click at [163, 217] on span "Shipment Tracking" at bounding box center [169, 217] width 159 height 16
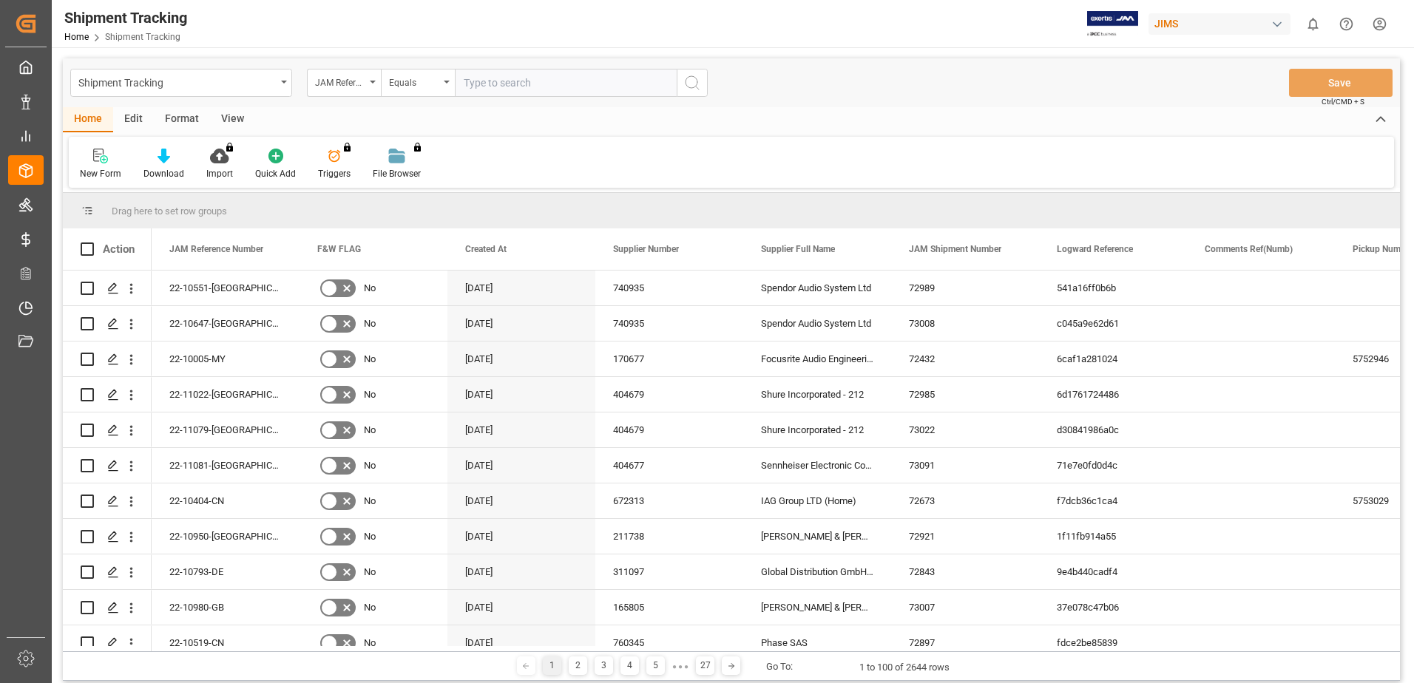
click at [532, 78] on input "text" at bounding box center [566, 83] width 222 height 28
type input "3690677196"
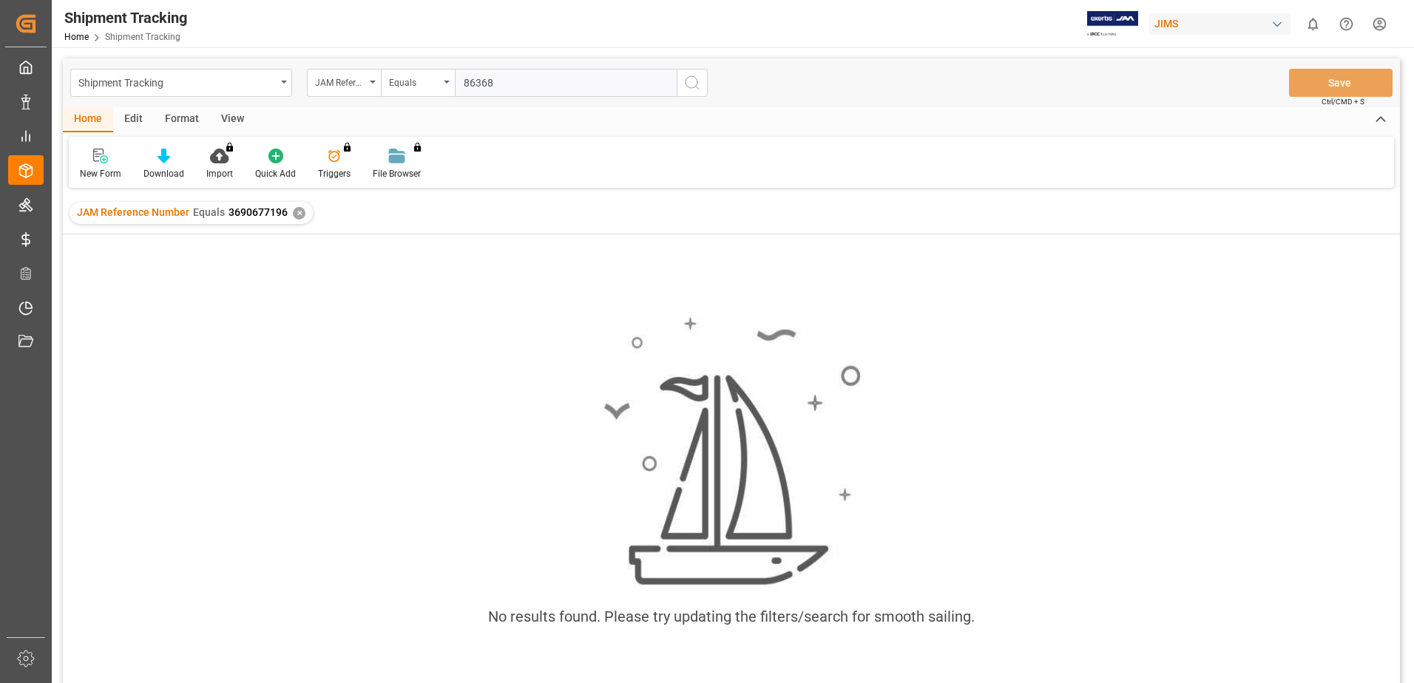
type input "863687"
click at [512, 79] on input "text" at bounding box center [566, 83] width 222 height 28
type input "863687-OJ"
click at [701, 87] on button "search button" at bounding box center [692, 83] width 31 height 28
click at [764, 216] on div "✕" at bounding box center [770, 213] width 13 height 13
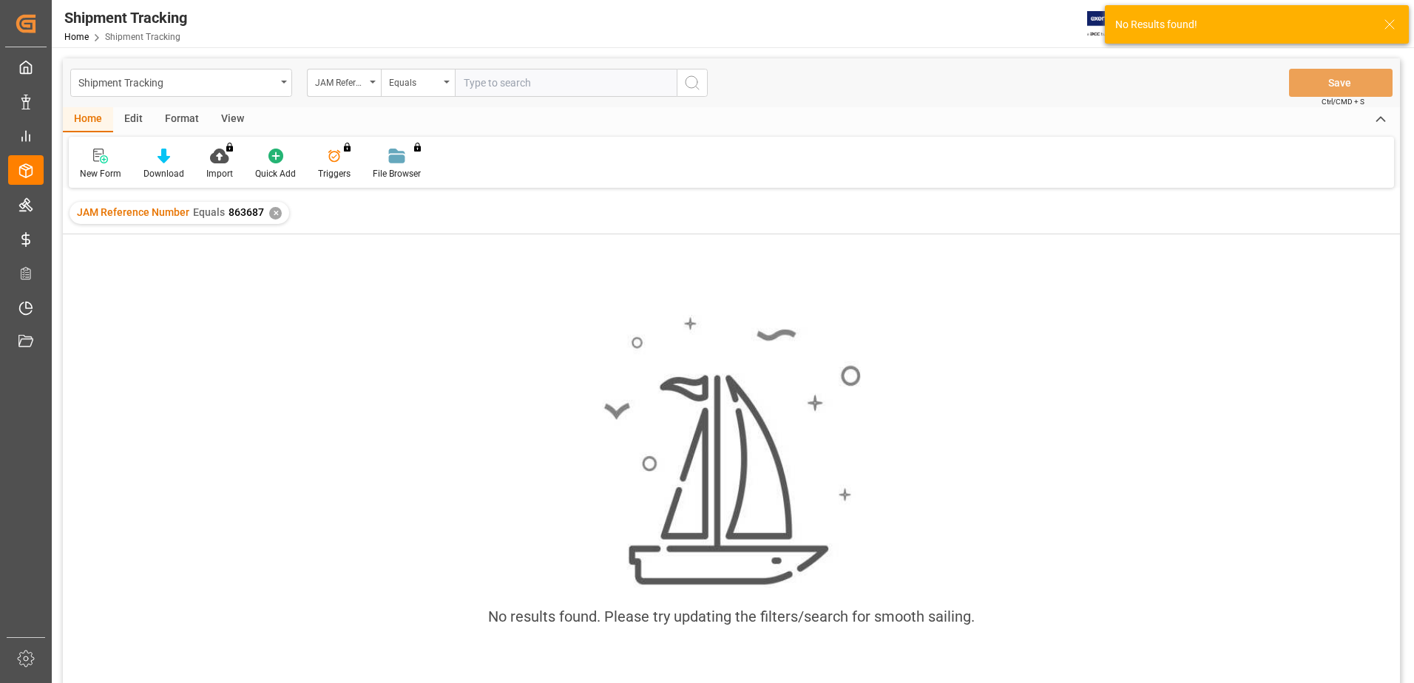
click at [271, 215] on div "✕" at bounding box center [275, 213] width 13 height 13
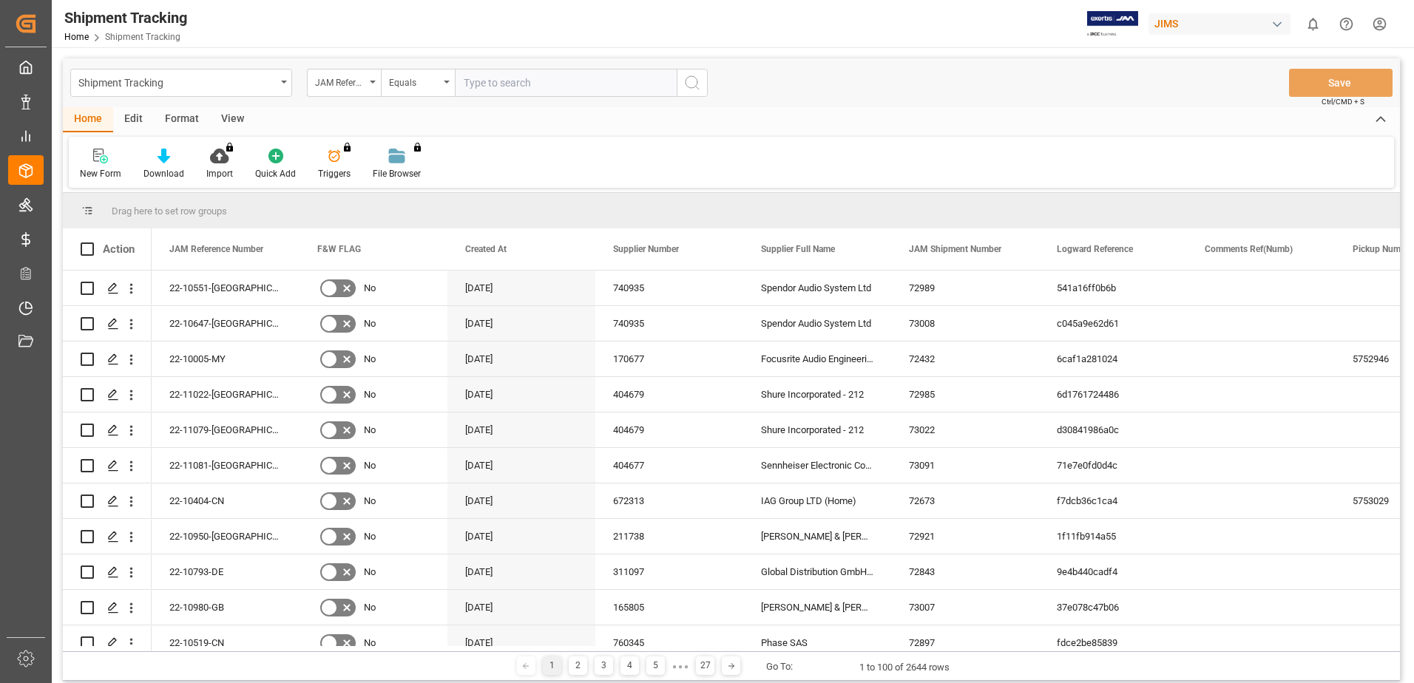
click at [478, 79] on input "text" at bounding box center [566, 83] width 222 height 28
type input "3792047-1A"
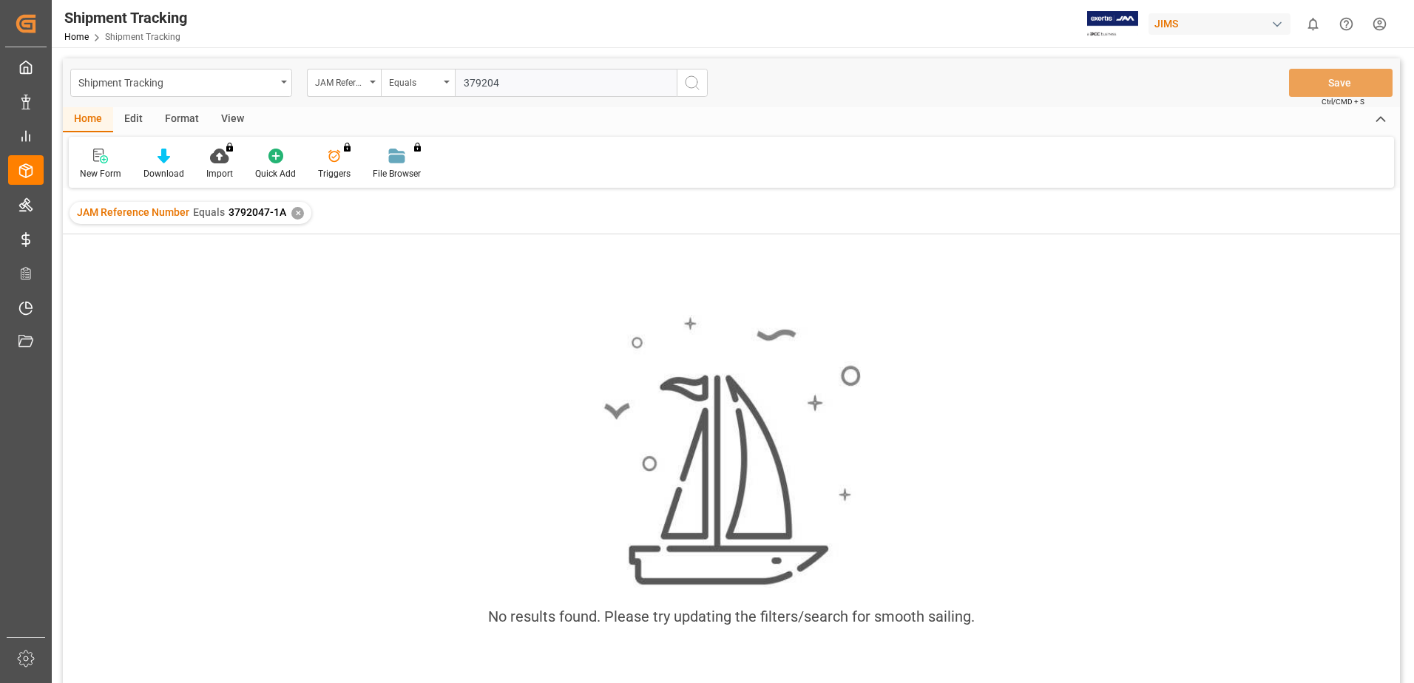
type input "3792047"
type input "1975486169"
type input "IF0130231"
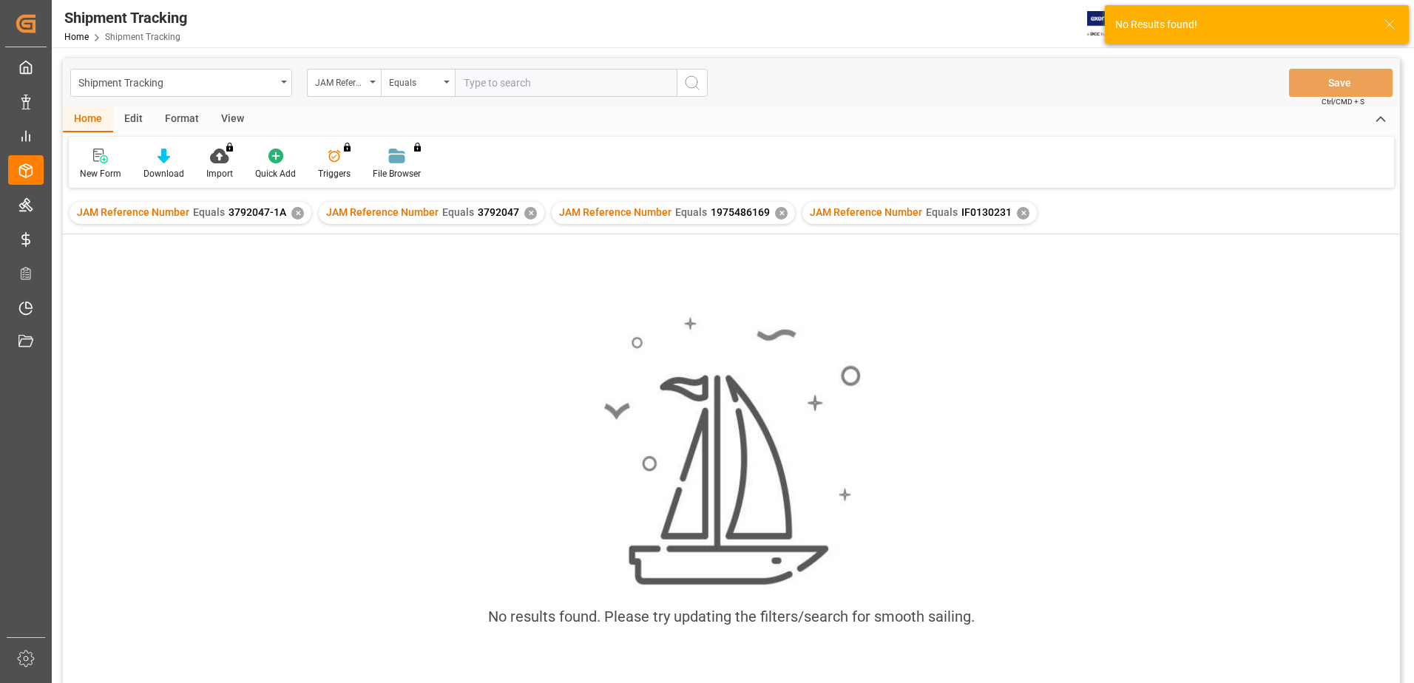
click at [1017, 211] on div "✕" at bounding box center [1023, 213] width 13 height 13
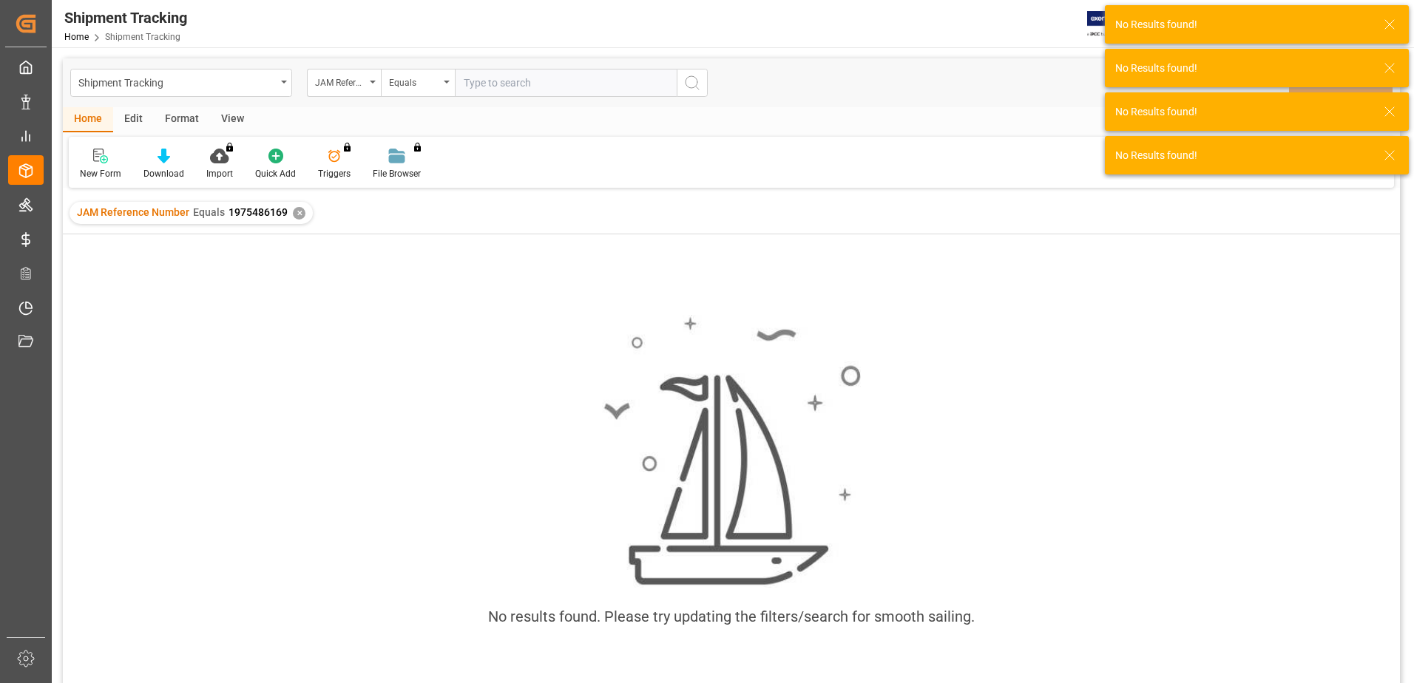
click at [299, 216] on div "✕" at bounding box center [299, 213] width 13 height 13
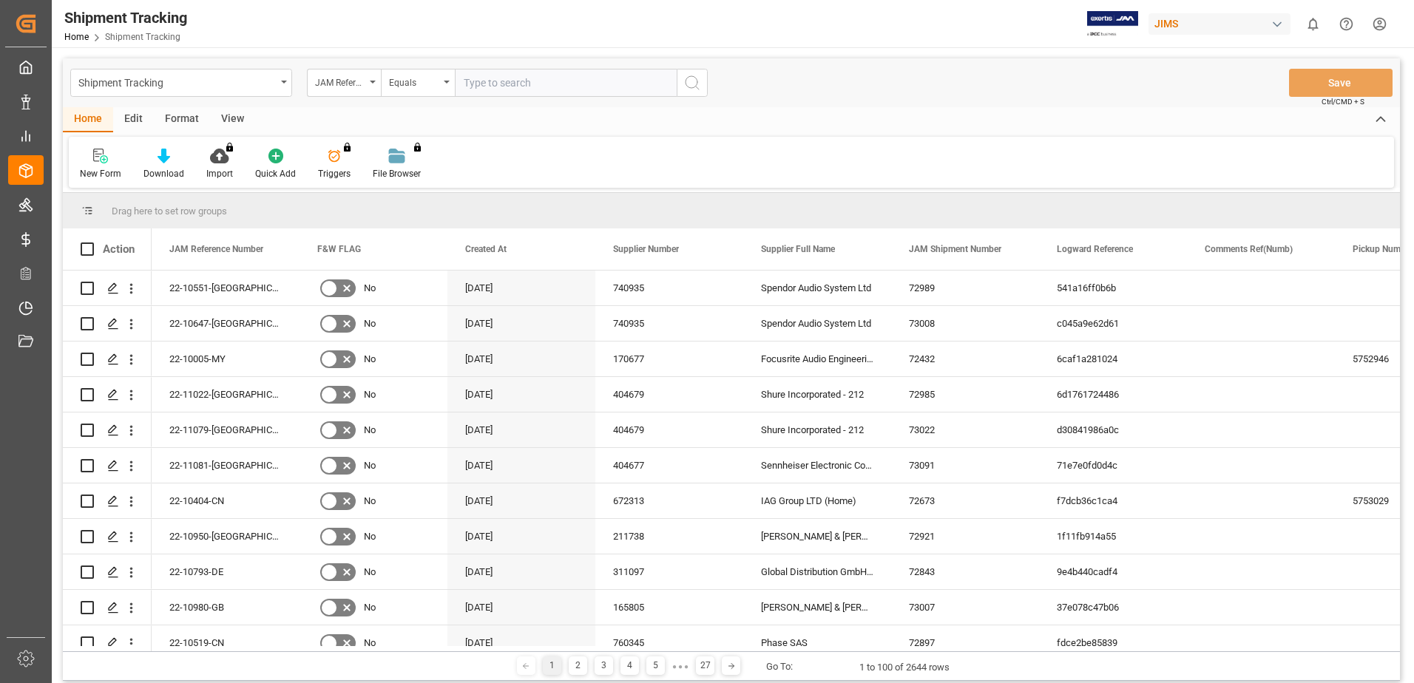
click at [550, 84] on input "text" at bounding box center [566, 83] width 222 height 28
type input "08101282600184302"
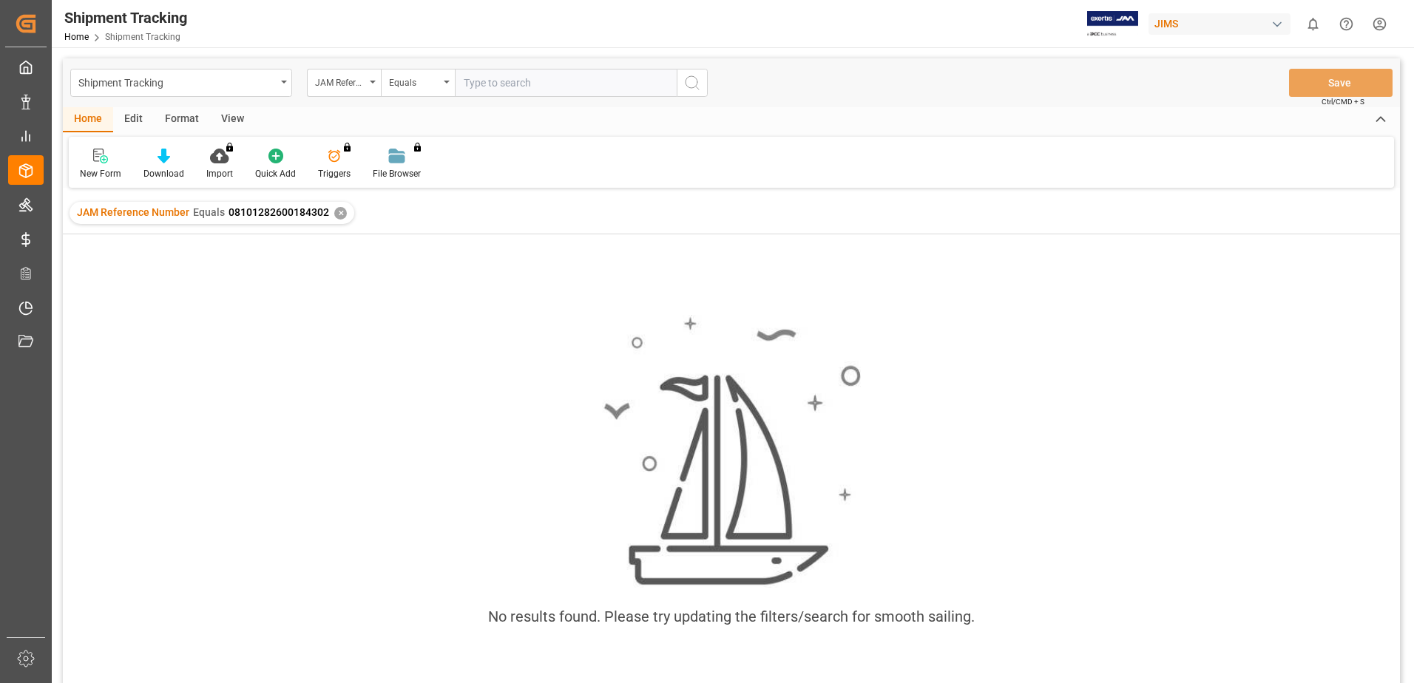
click at [570, 92] on input "text" at bounding box center [566, 83] width 222 height 28
type input "12134123"
click at [574, 91] on input "text" at bounding box center [566, 83] width 222 height 28
type input "466504122"
click at [503, 83] on input "text" at bounding box center [566, 83] width 222 height 28
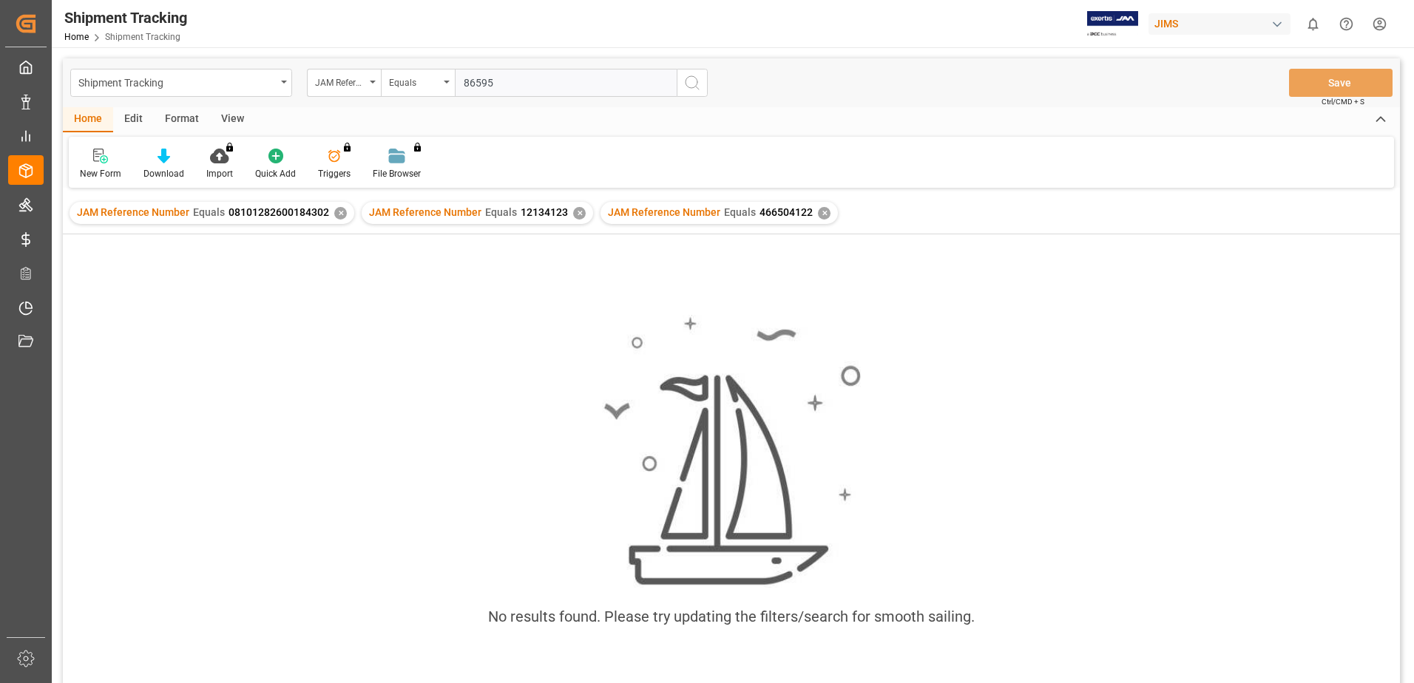
type input "865959"
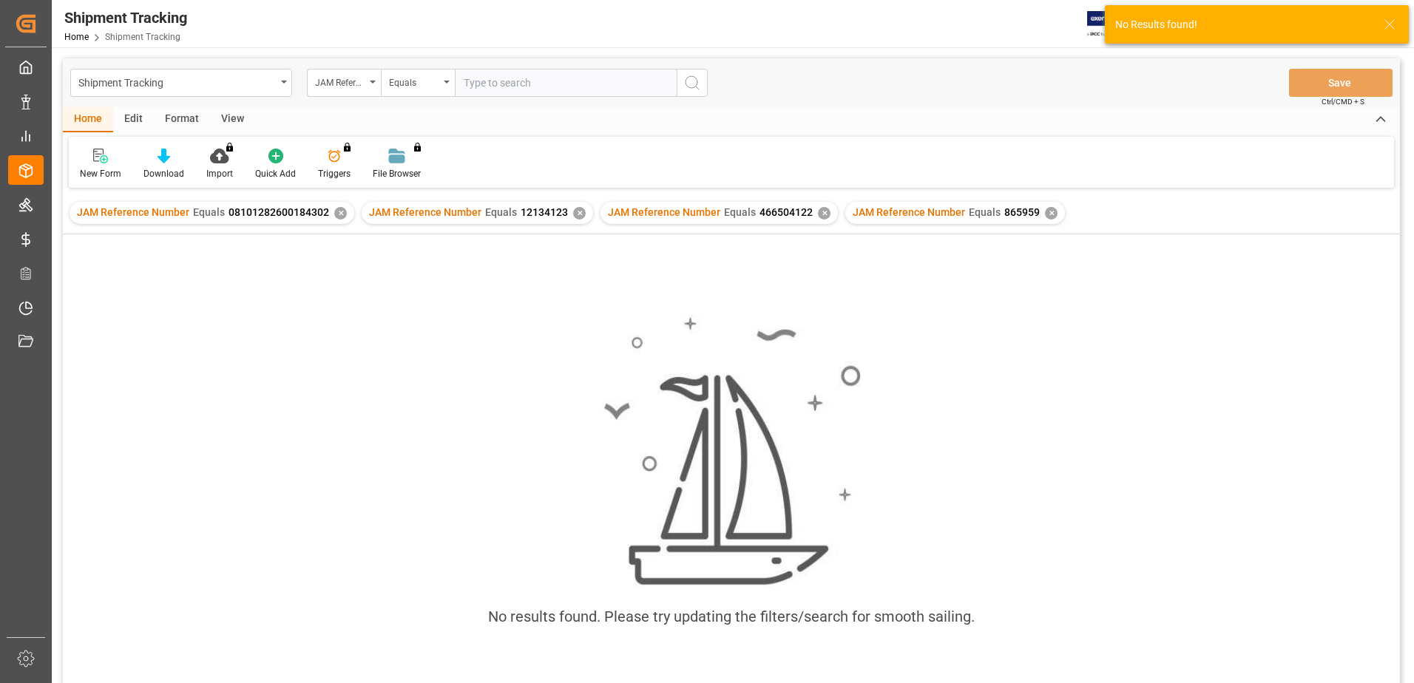
click at [503, 83] on input "text" at bounding box center [566, 83] width 222 height 28
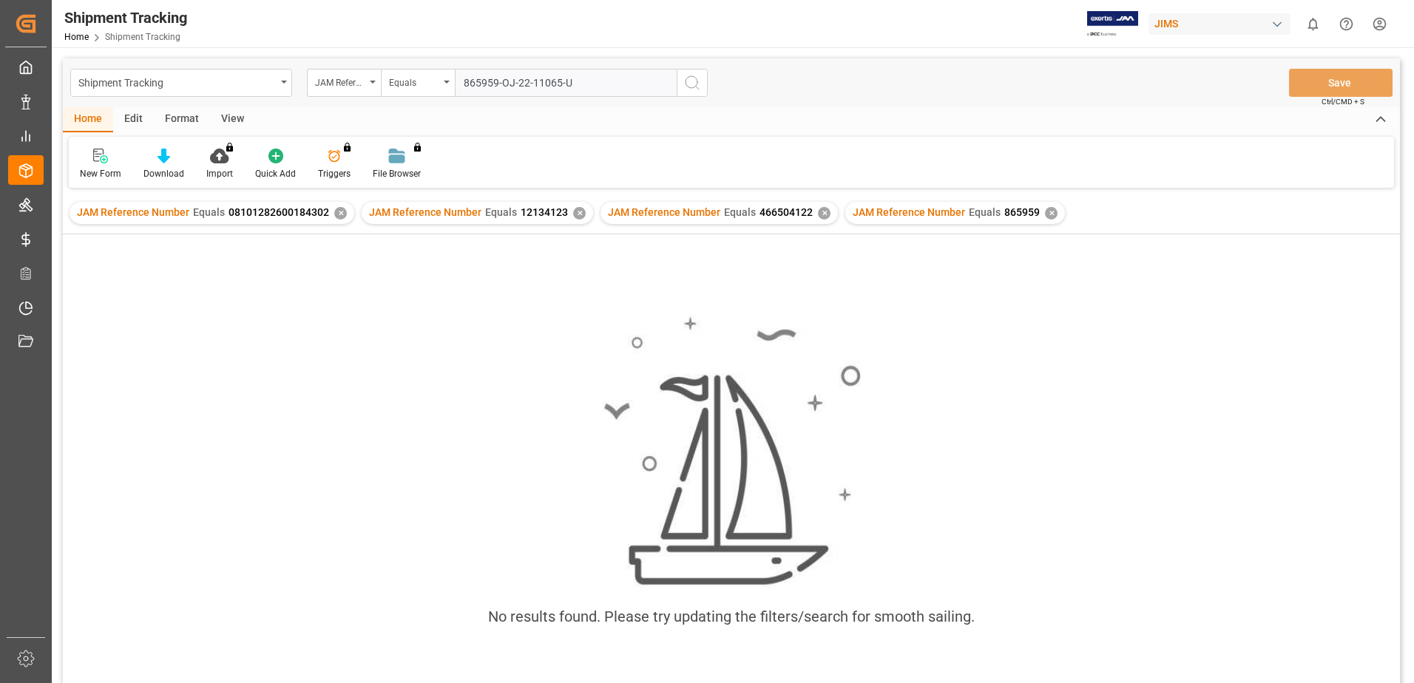
type input "865959-OJ-22-11065-[GEOGRAPHIC_DATA]"
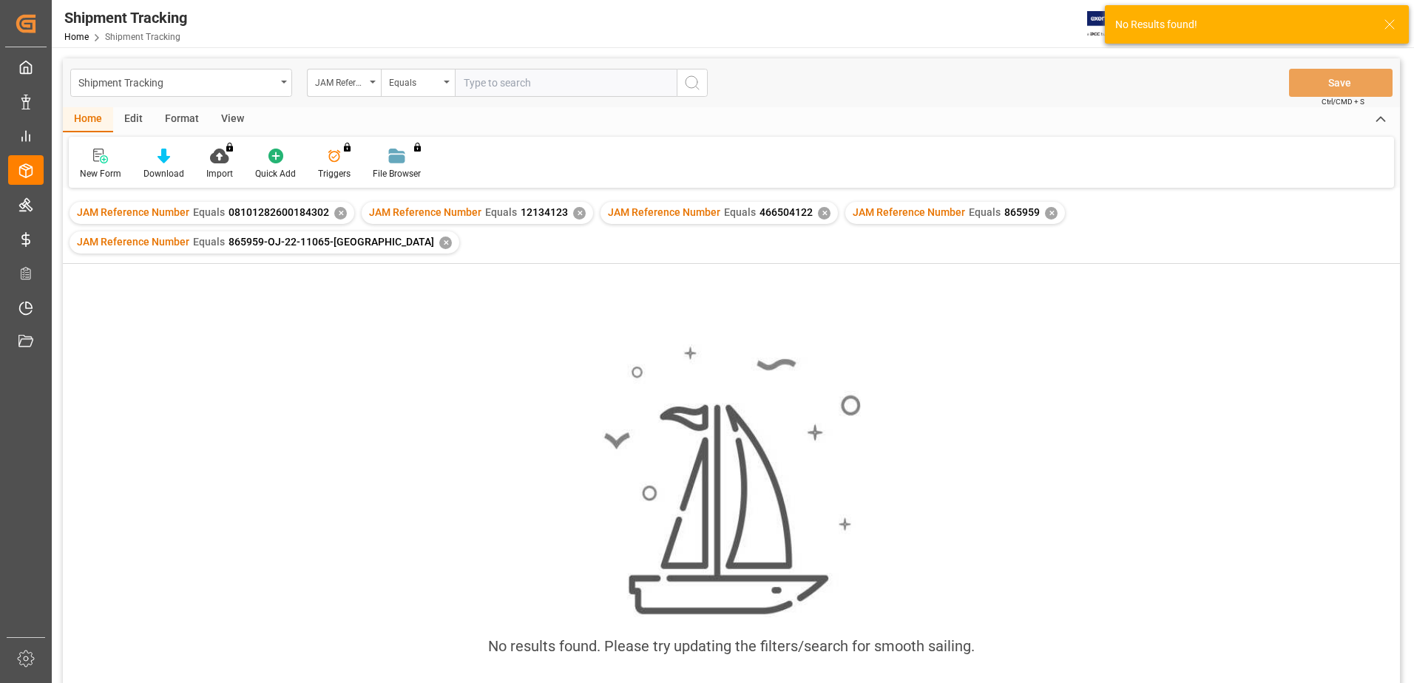
click at [452, 237] on div "✕" at bounding box center [445, 243] width 13 height 13
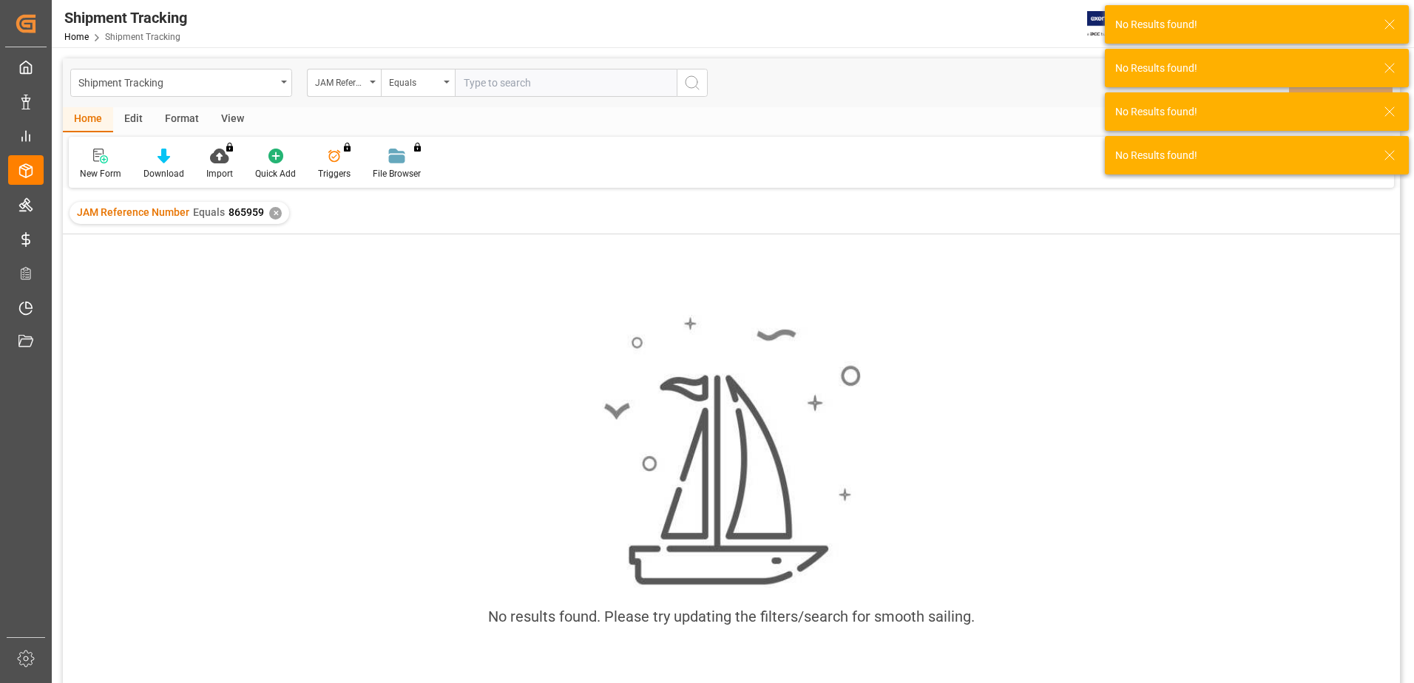
click at [532, 92] on input "text" at bounding box center [566, 83] width 222 height 28
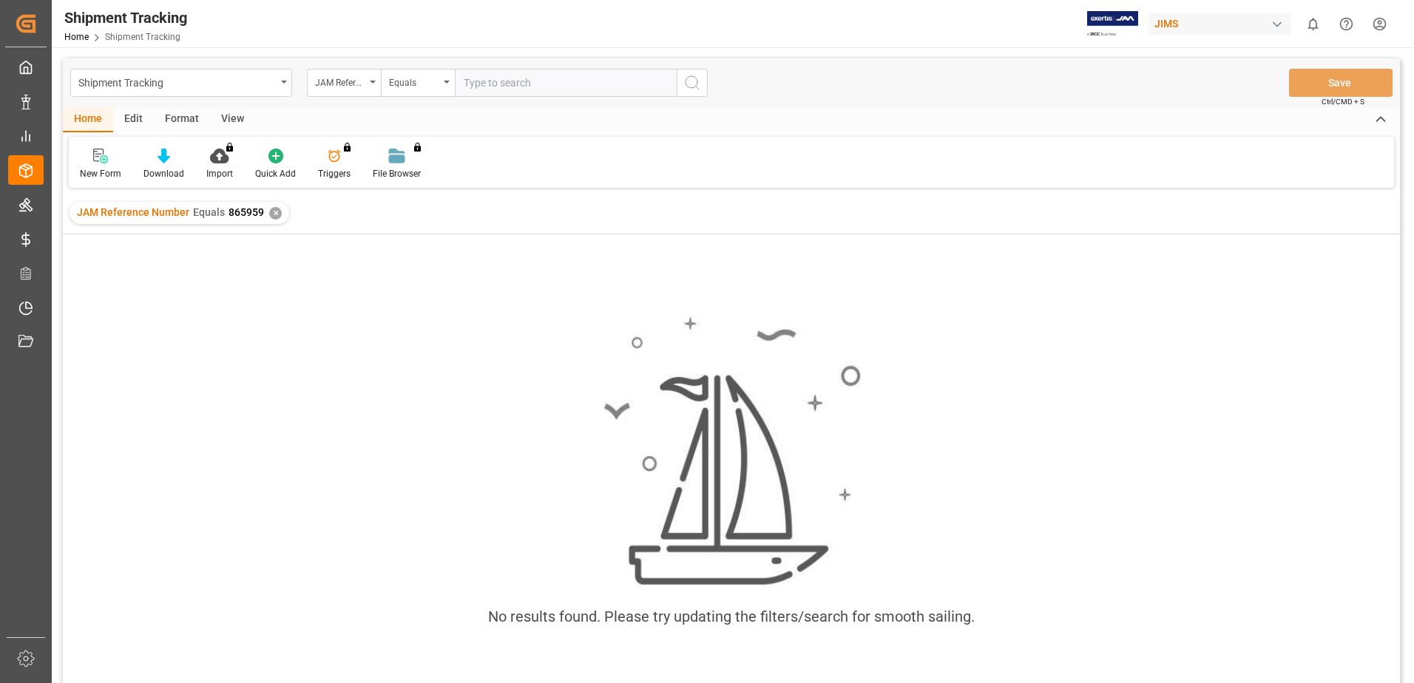
click at [540, 82] on input "text" at bounding box center [566, 83] width 222 height 28
type input "252163"
click at [373, 88] on div "JAM Reference Number" at bounding box center [344, 83] width 74 height 28
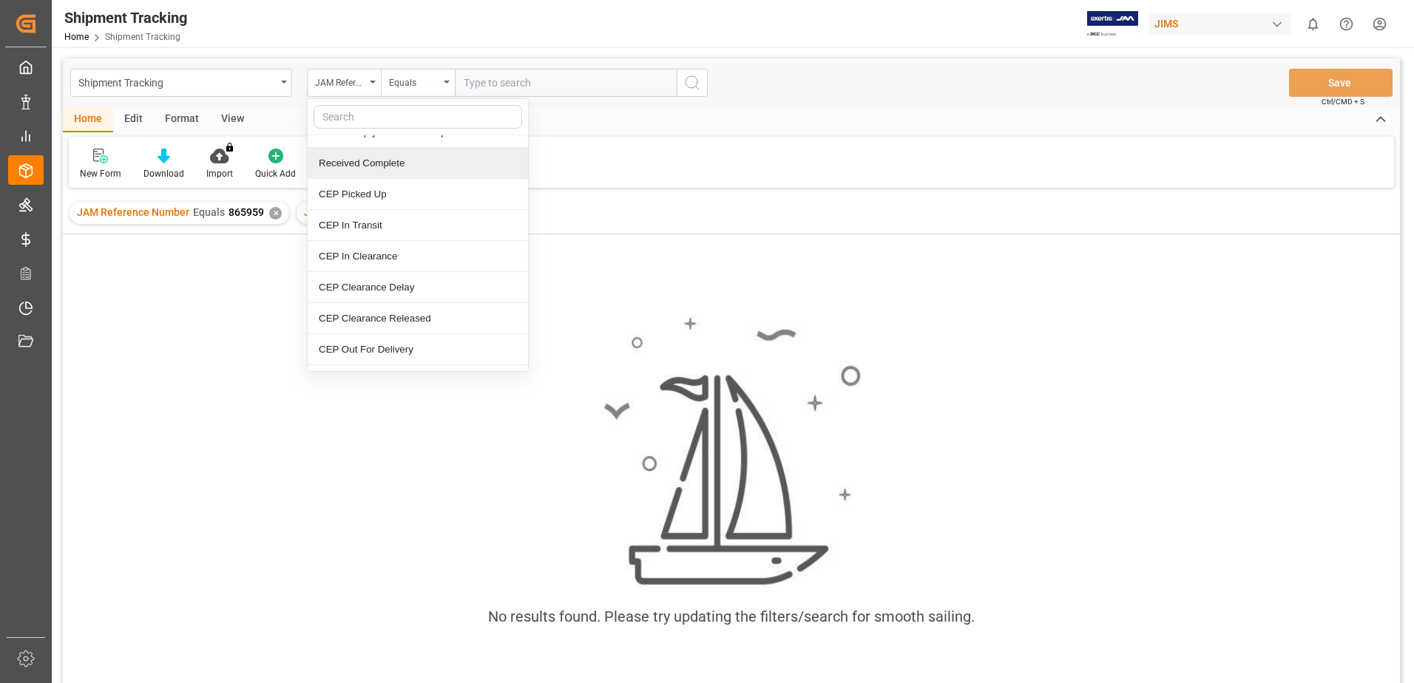
click at [490, 45] on div "Shipment Tracking Home Shipment Tracking [PERSON_NAME] 0 Notifications Only sho…" at bounding box center [727, 23] width 1372 height 47
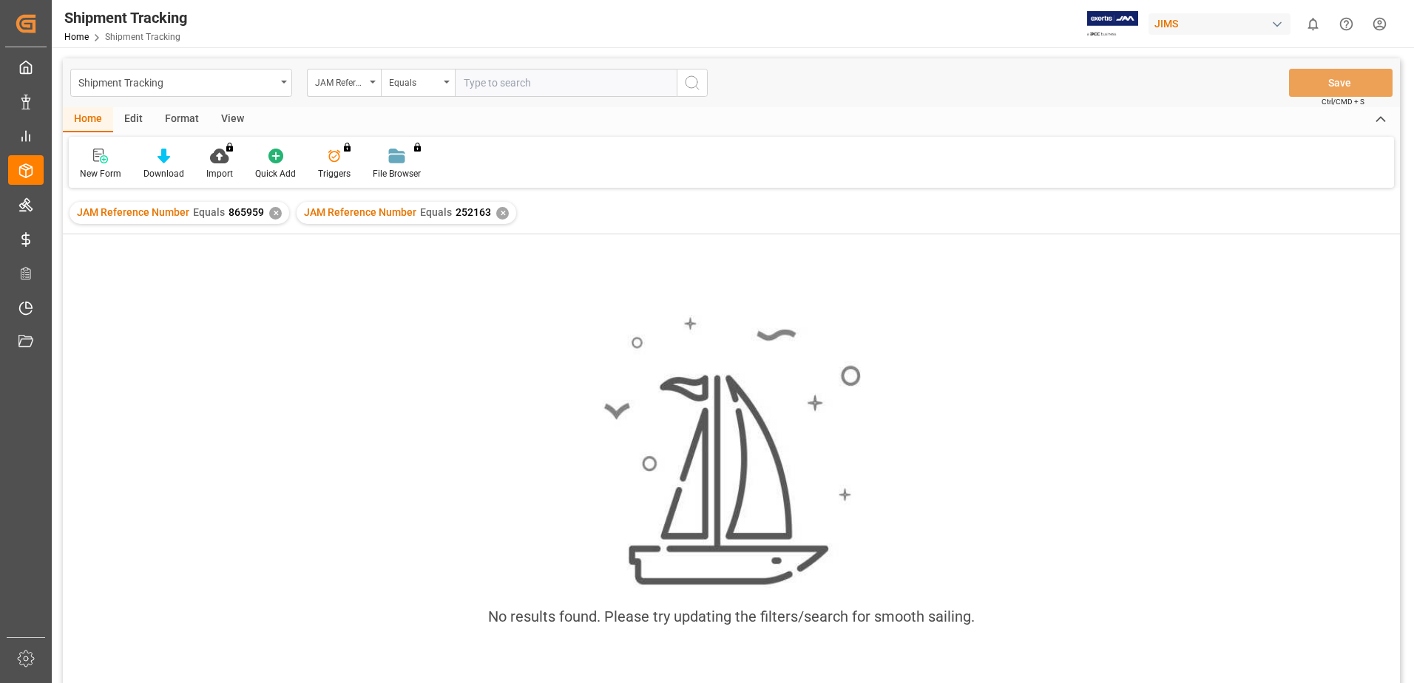
click at [499, 214] on div "✕" at bounding box center [502, 213] width 13 height 13
click at [515, 81] on input "text" at bounding box center [566, 83] width 222 height 28
type input "853453"
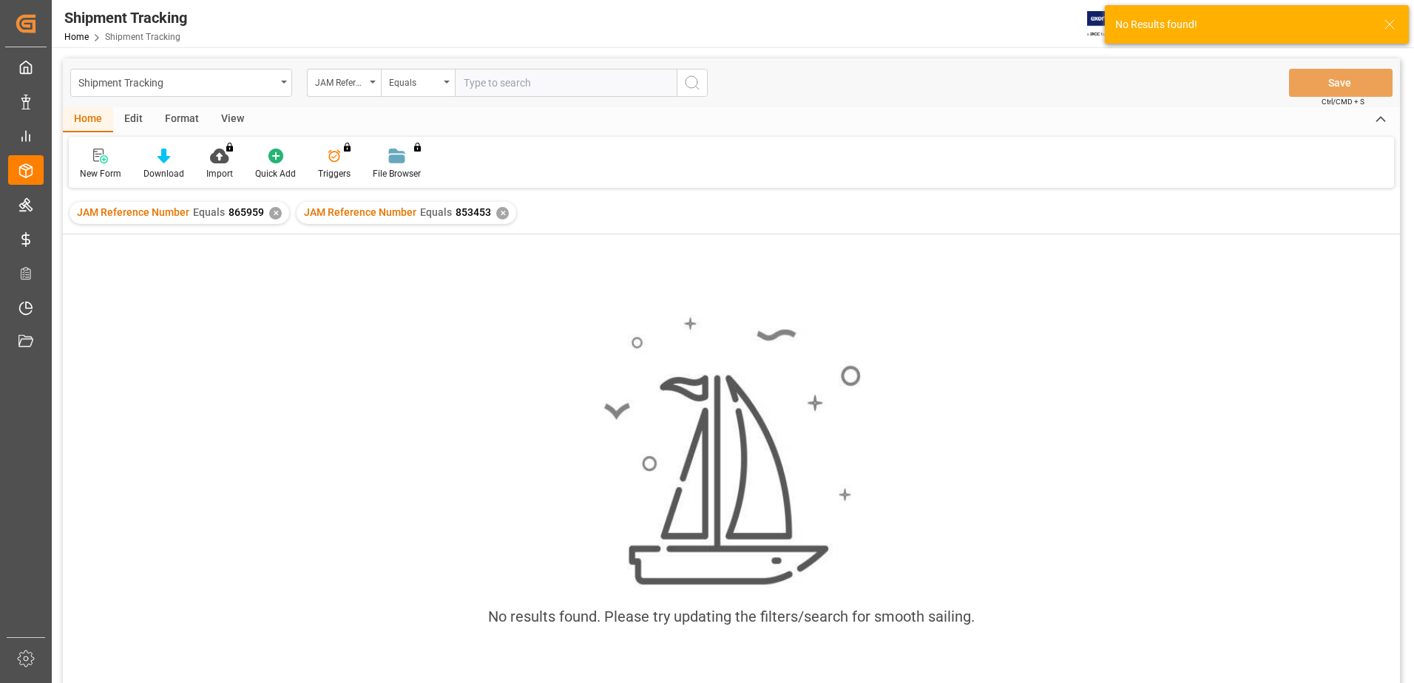
click at [496, 221] on div "JAM Reference Number Equals 853453 ✕" at bounding box center [406, 213] width 220 height 22
click at [521, 83] on input "text" at bounding box center [566, 83] width 222 height 28
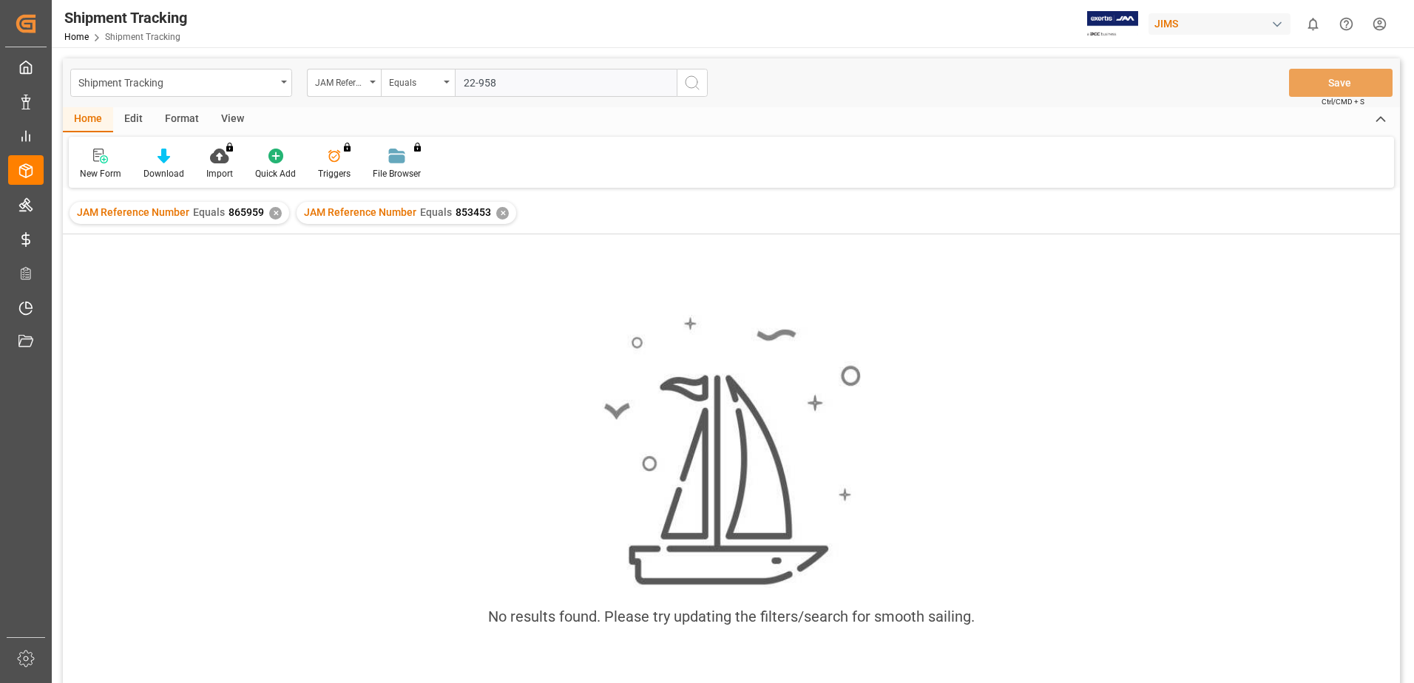
type input "22-9584"
type input "22-9584-[GEOGRAPHIC_DATA]"
type input "22-9584-us"
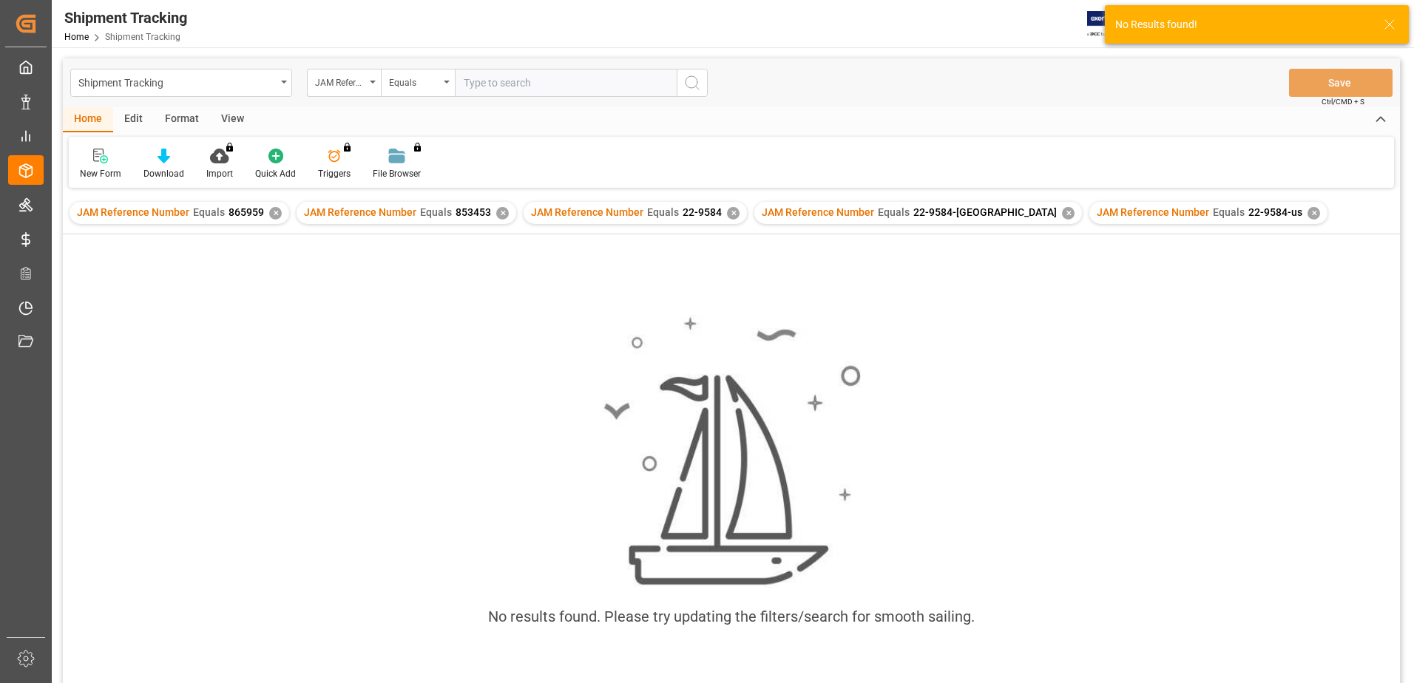
click at [521, 83] on input "text" at bounding box center [566, 83] width 222 height 28
type input "229584"
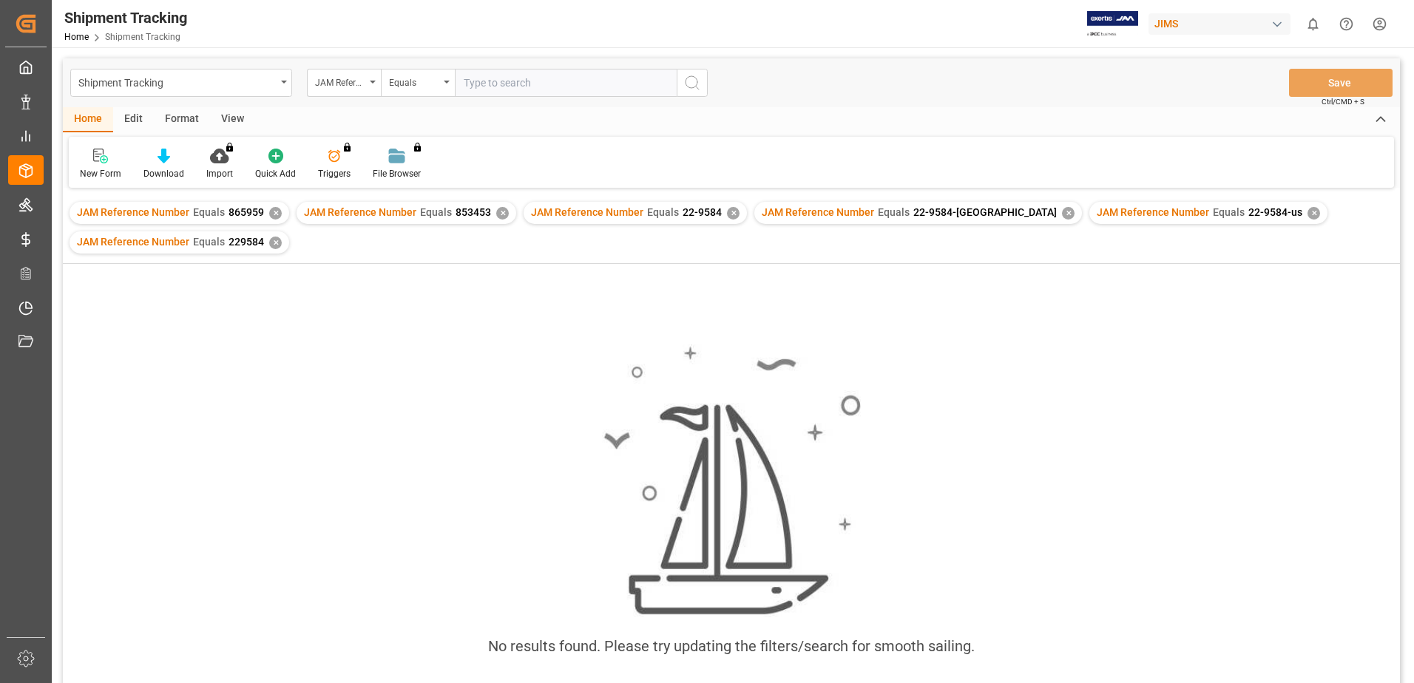
click at [270, 240] on div "✕" at bounding box center [275, 243] width 13 height 13
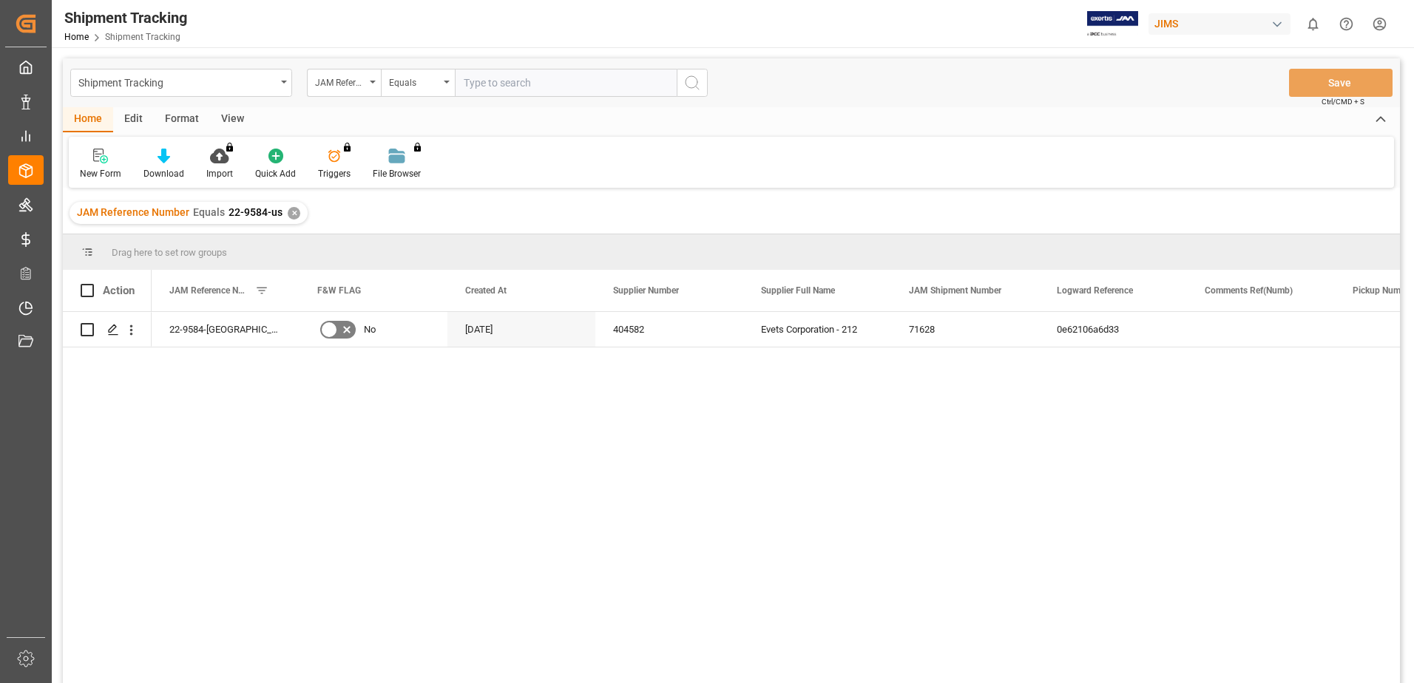
click at [487, 93] on input "text" at bounding box center [566, 83] width 222 height 28
type input "144283"
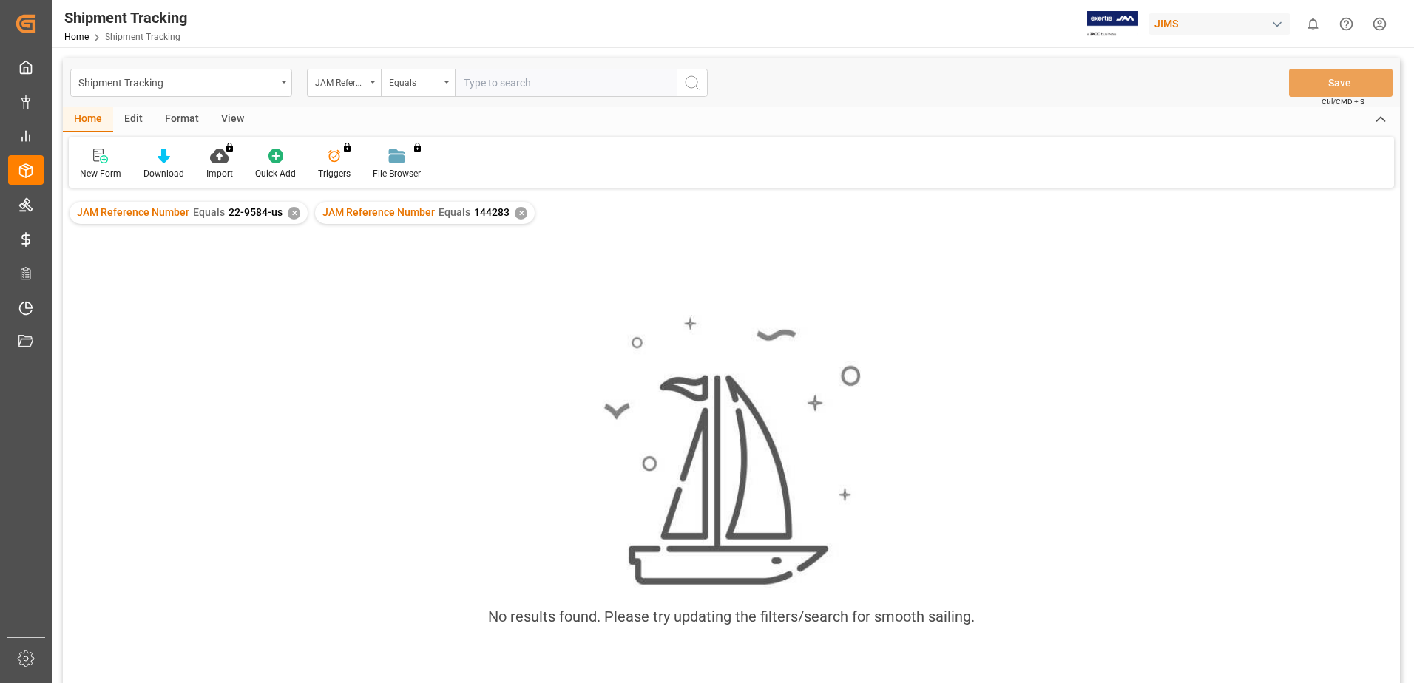
click at [551, 87] on input "text" at bounding box center [566, 83] width 222 height 28
type input "13917"
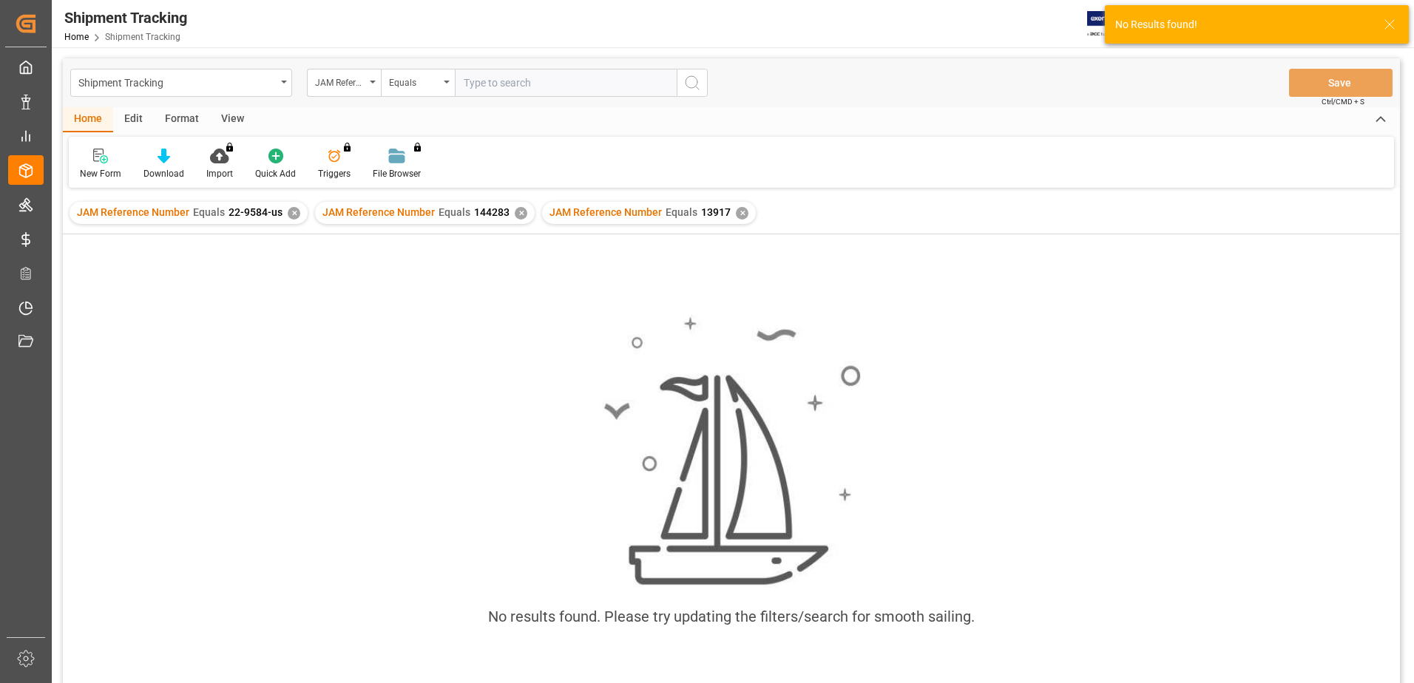
click at [552, 92] on input "text" at bounding box center [566, 83] width 222 height 28
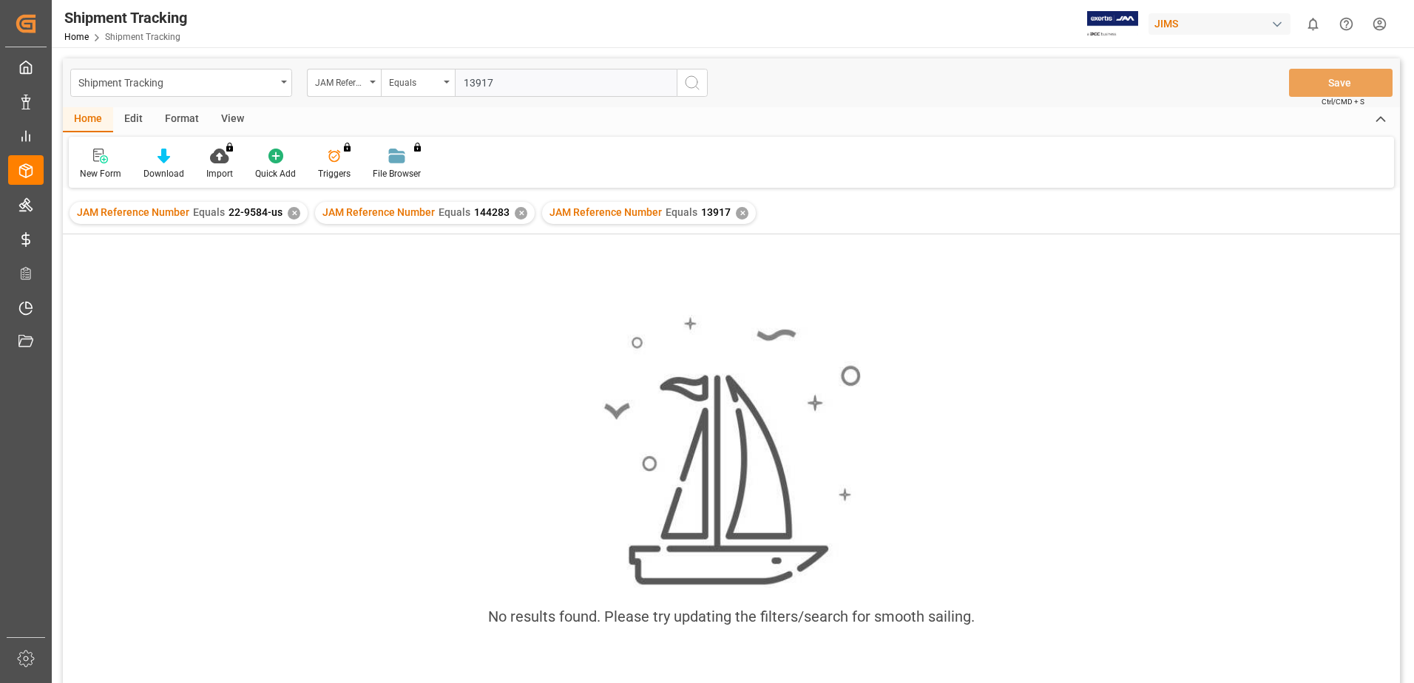
type input "139170"
click at [557, 77] on input "text" at bounding box center [566, 83] width 222 height 28
type input "229584"
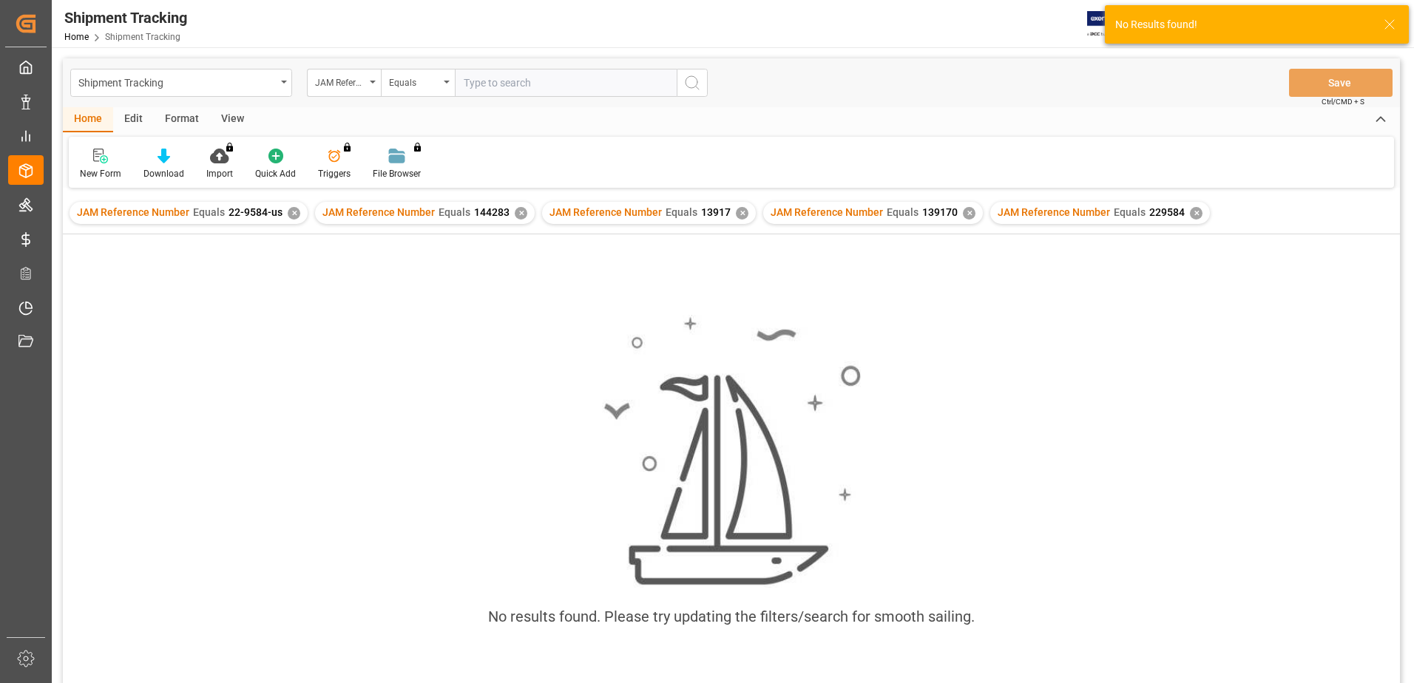
click at [557, 81] on input "text" at bounding box center [566, 83] width 222 height 28
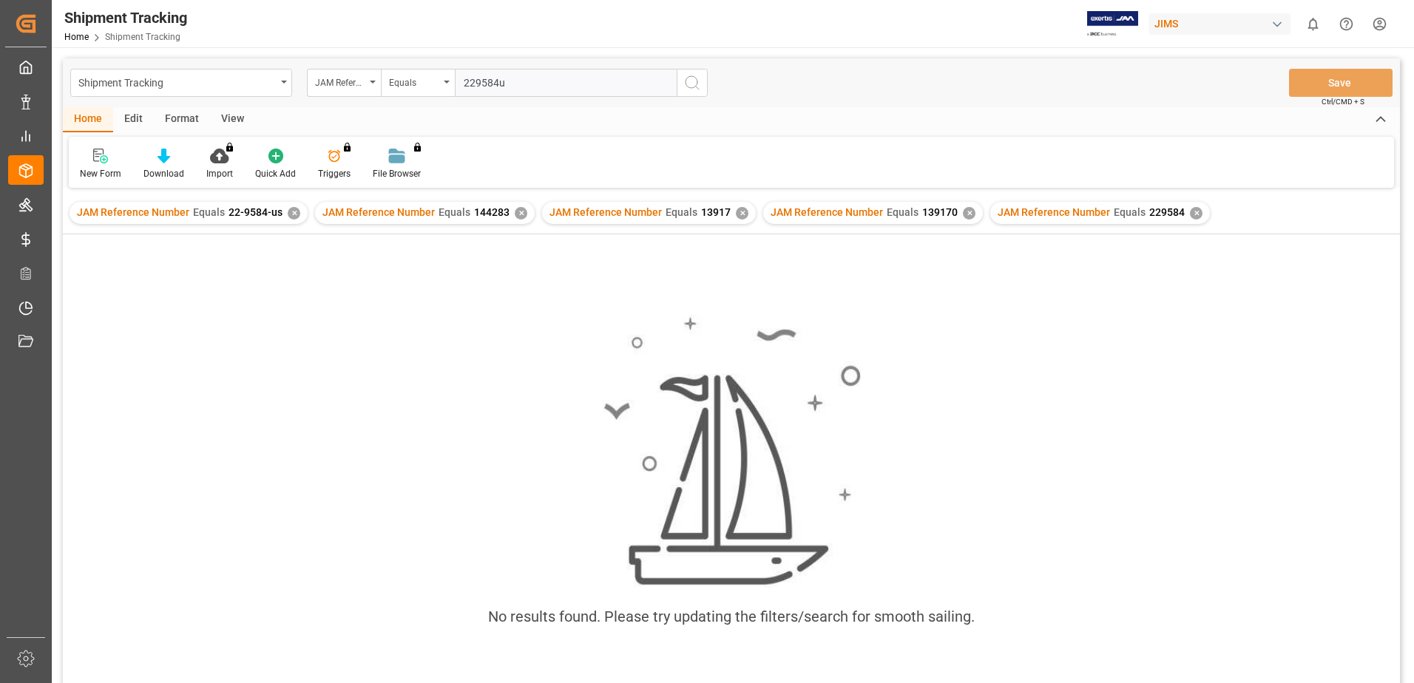
type input "229584us"
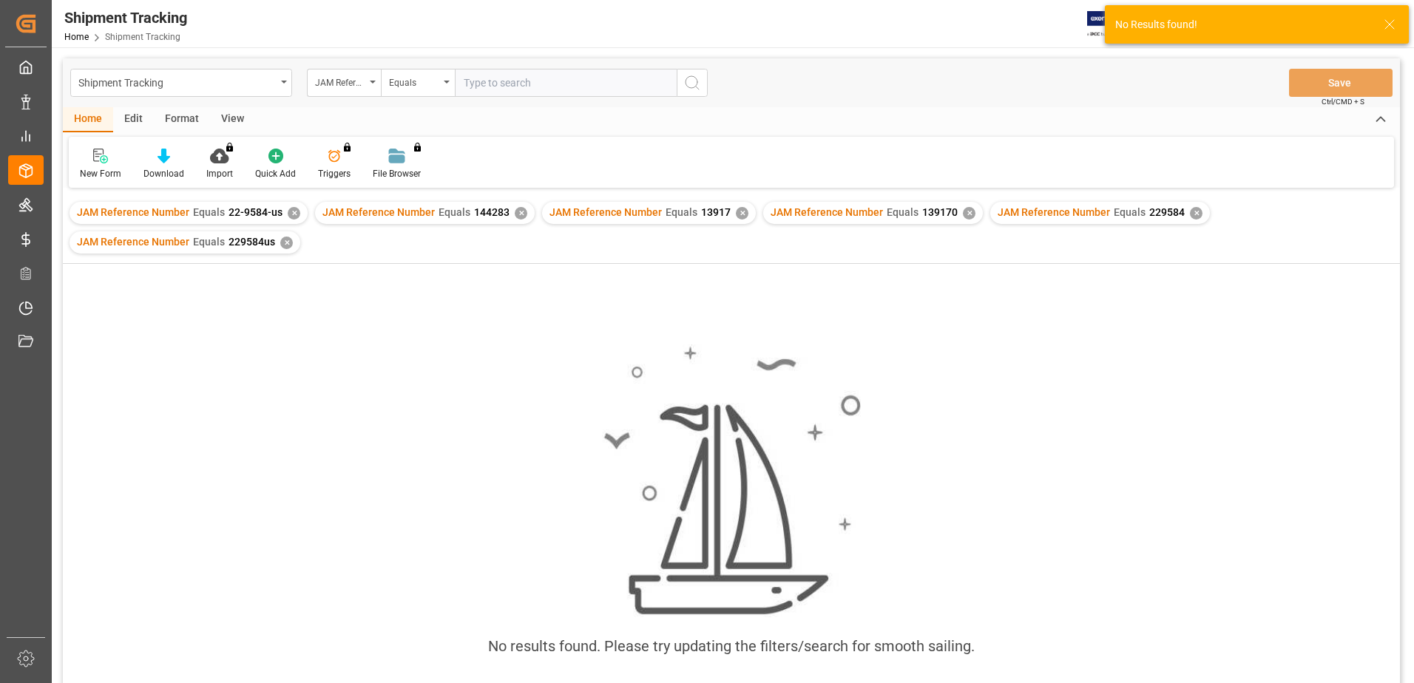
click at [557, 81] on input "text" at bounding box center [566, 83] width 222 height 28
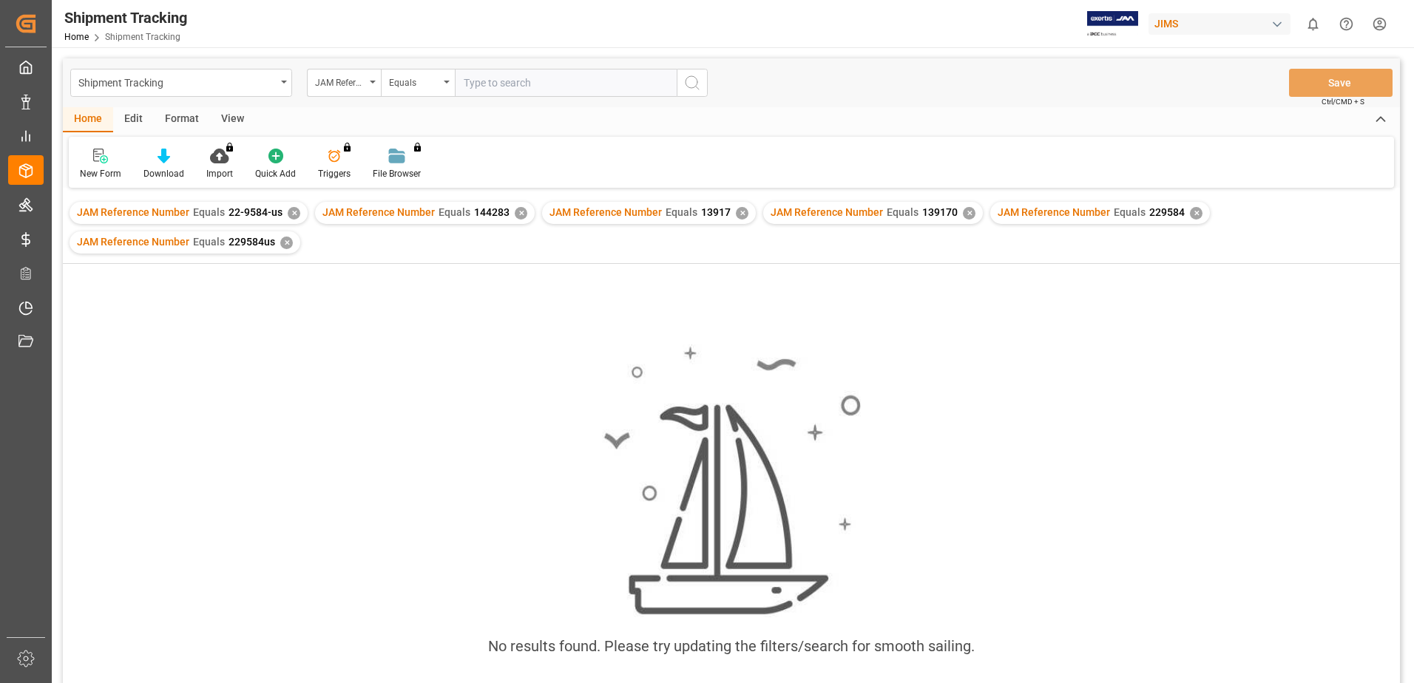
click at [285, 241] on div "✕" at bounding box center [286, 243] width 13 height 13
